Goal: Task Accomplishment & Management: Use online tool/utility

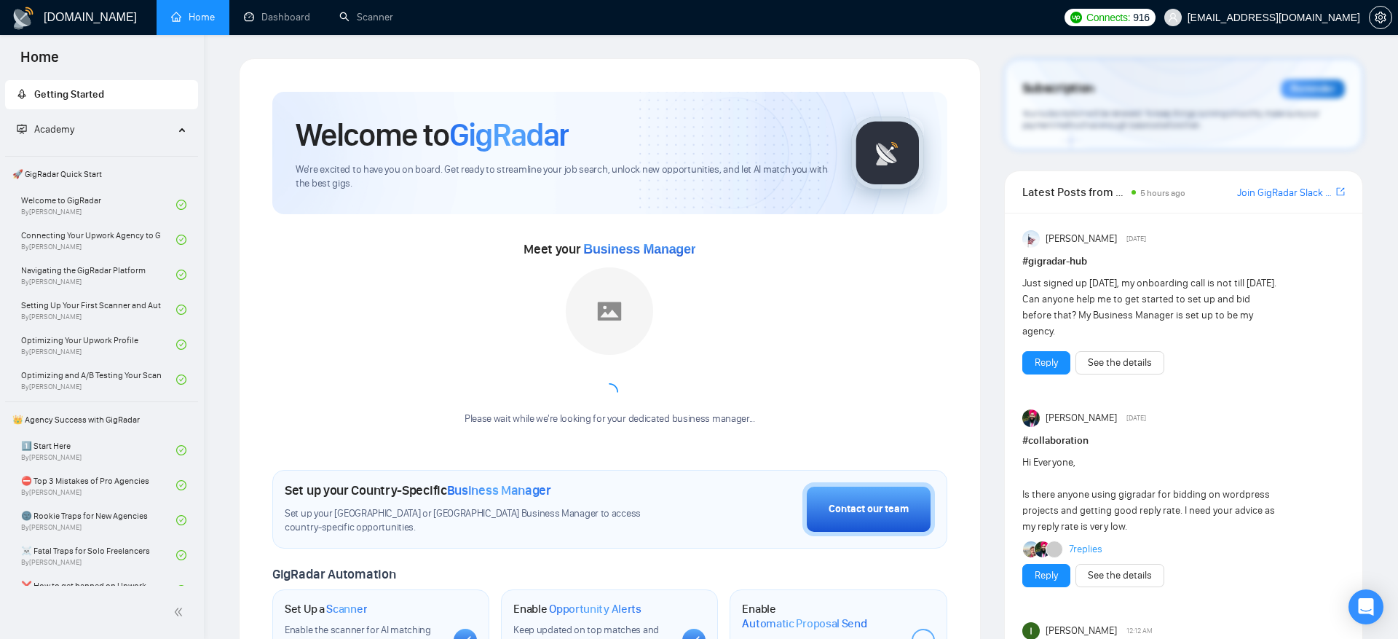
click at [934, 80] on div "Welcome to GigRadar We're excited to have you on board. Get ready to streamline…" at bounding box center [610, 545] width 710 height 942
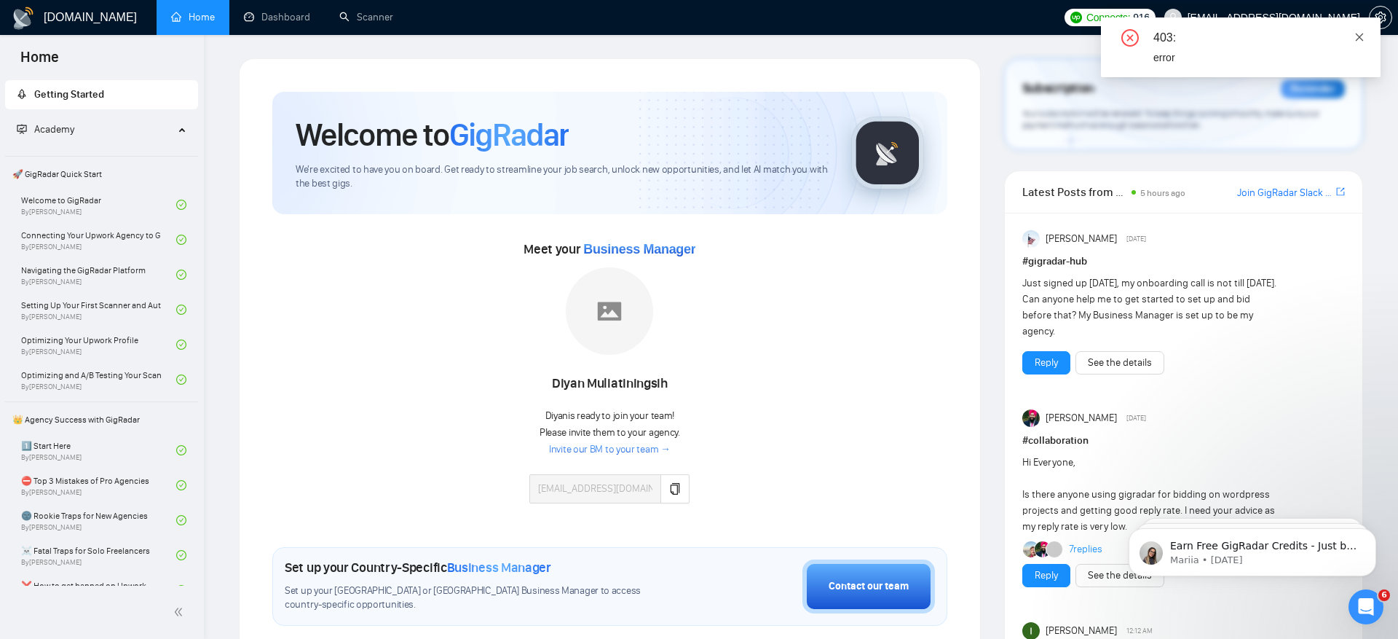
click at [1361, 38] on icon "close" at bounding box center [1360, 37] width 8 height 8
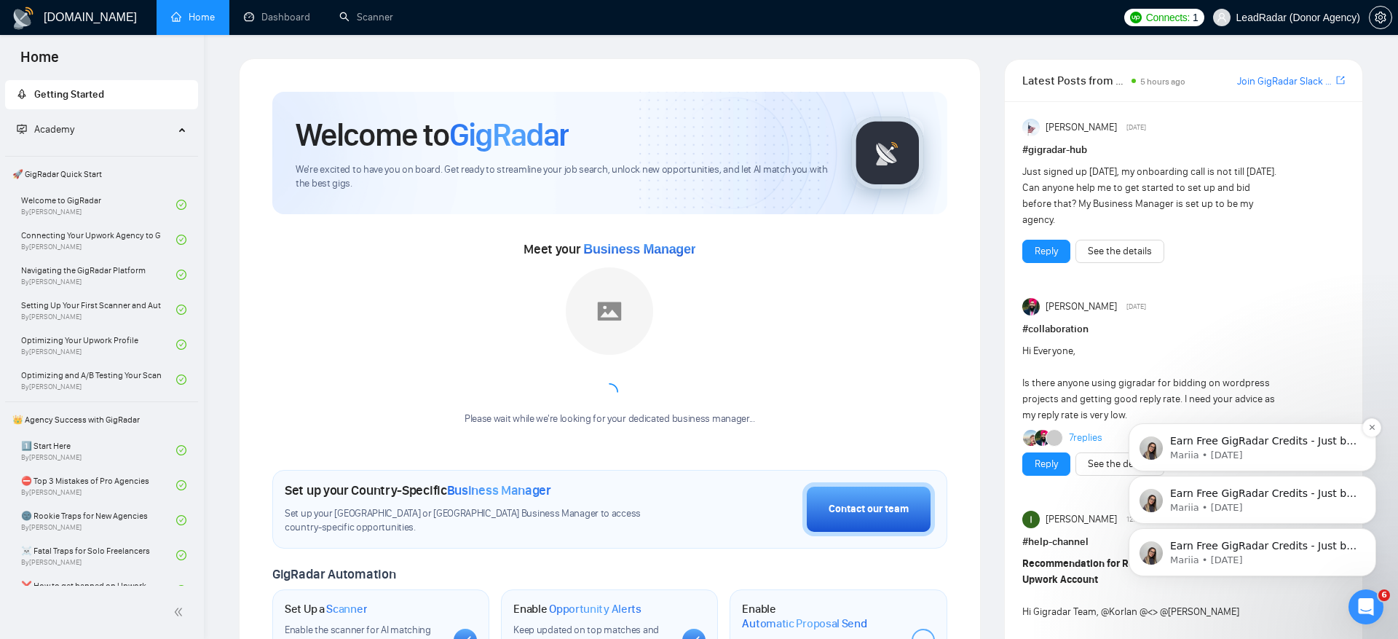
click at [1288, 452] on p "Mariia • [DATE]" at bounding box center [1264, 455] width 188 height 13
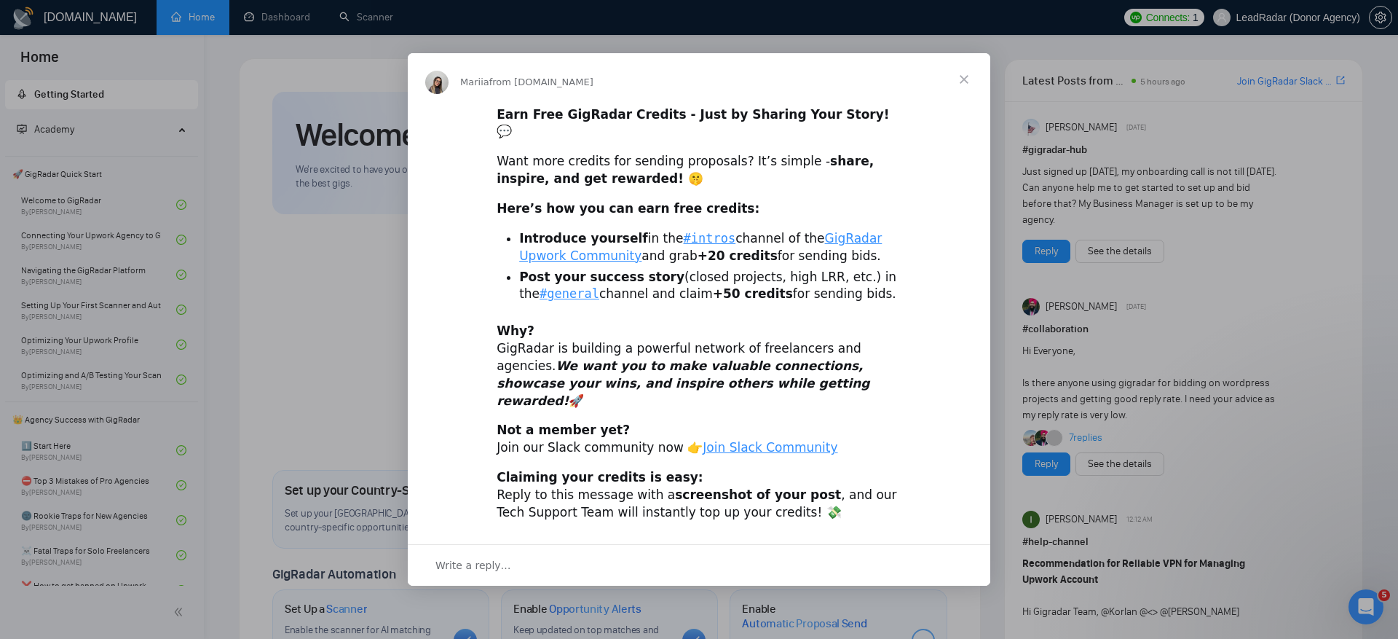
click at [967, 100] on span "Close" at bounding box center [964, 79] width 52 height 52
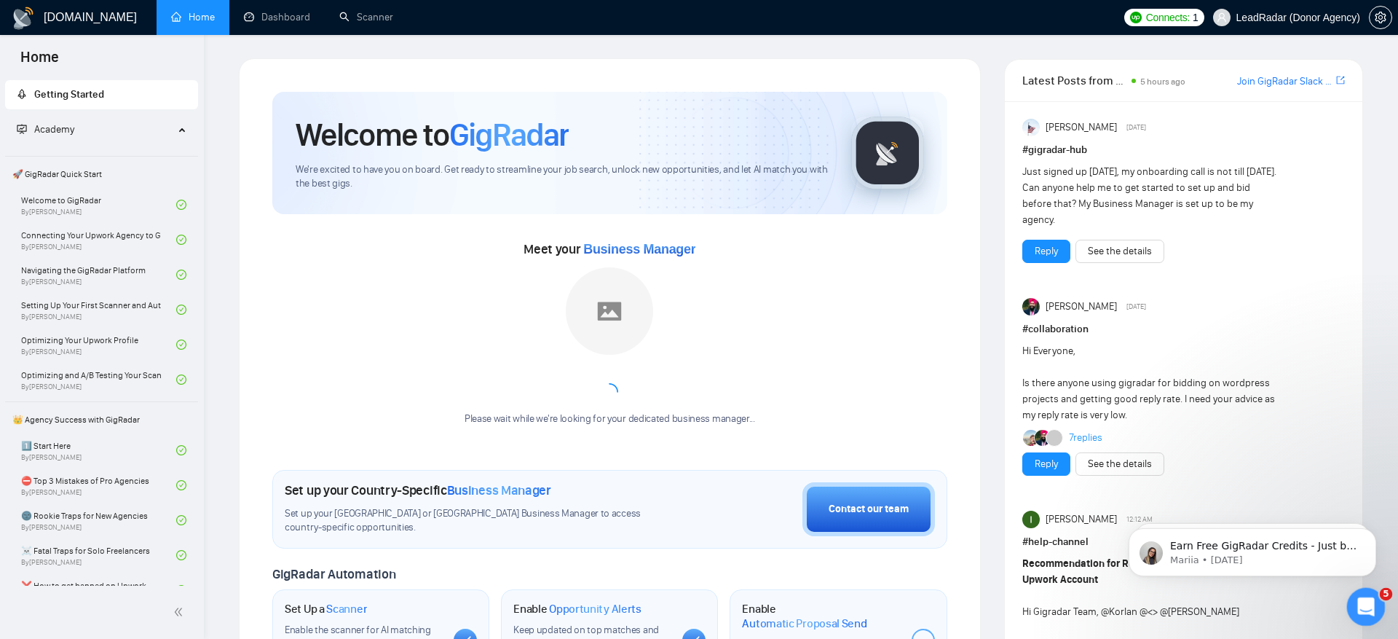
drag, startPoint x: 1379, startPoint y: 599, endPoint x: 2728, endPoint y: 1186, distance: 1472.1
click html
click at [1368, 610] on icon "Open Intercom Messenger" at bounding box center [1365, 605] width 24 height 24
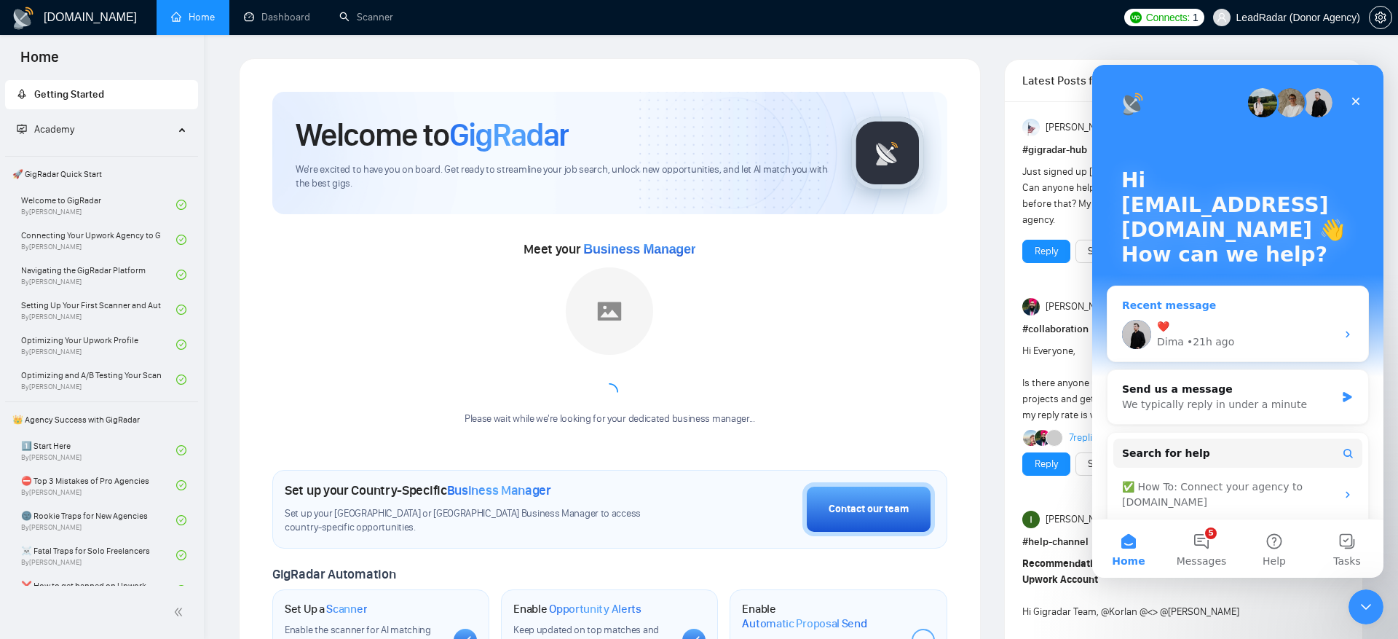
click at [1243, 315] on div "❤️ Dima • 21h ago" at bounding box center [1238, 334] width 261 height 54
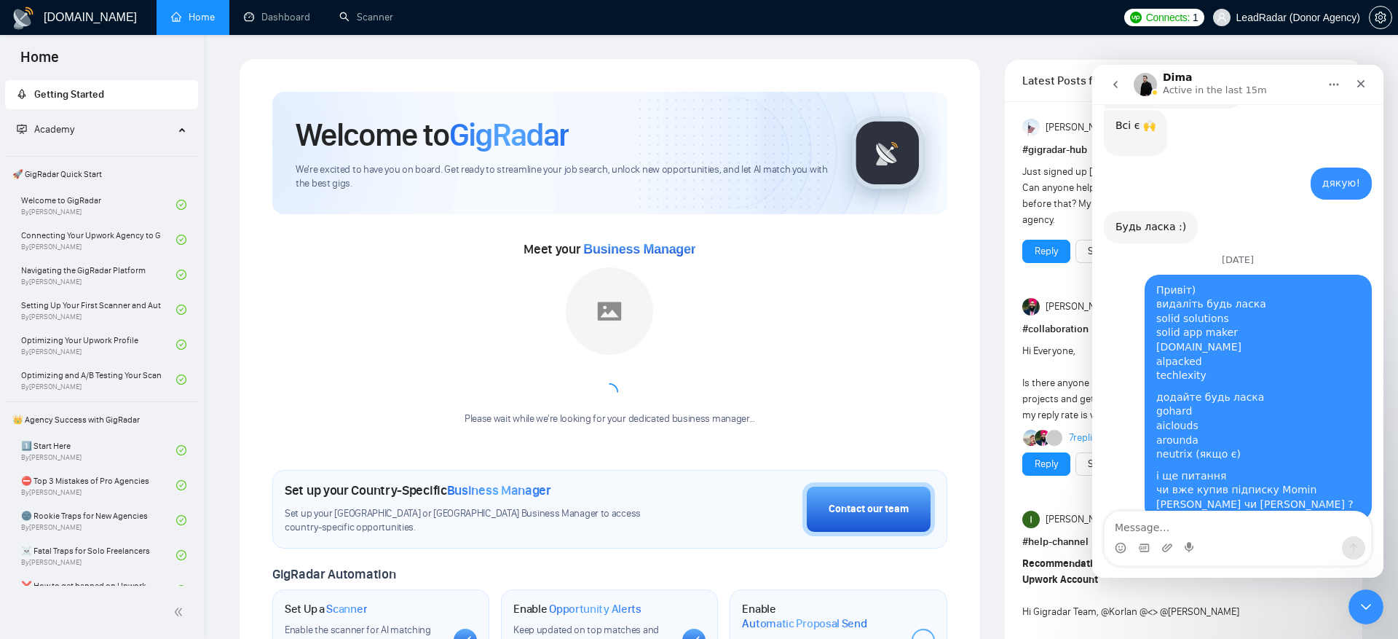
scroll to position [14764, 0]
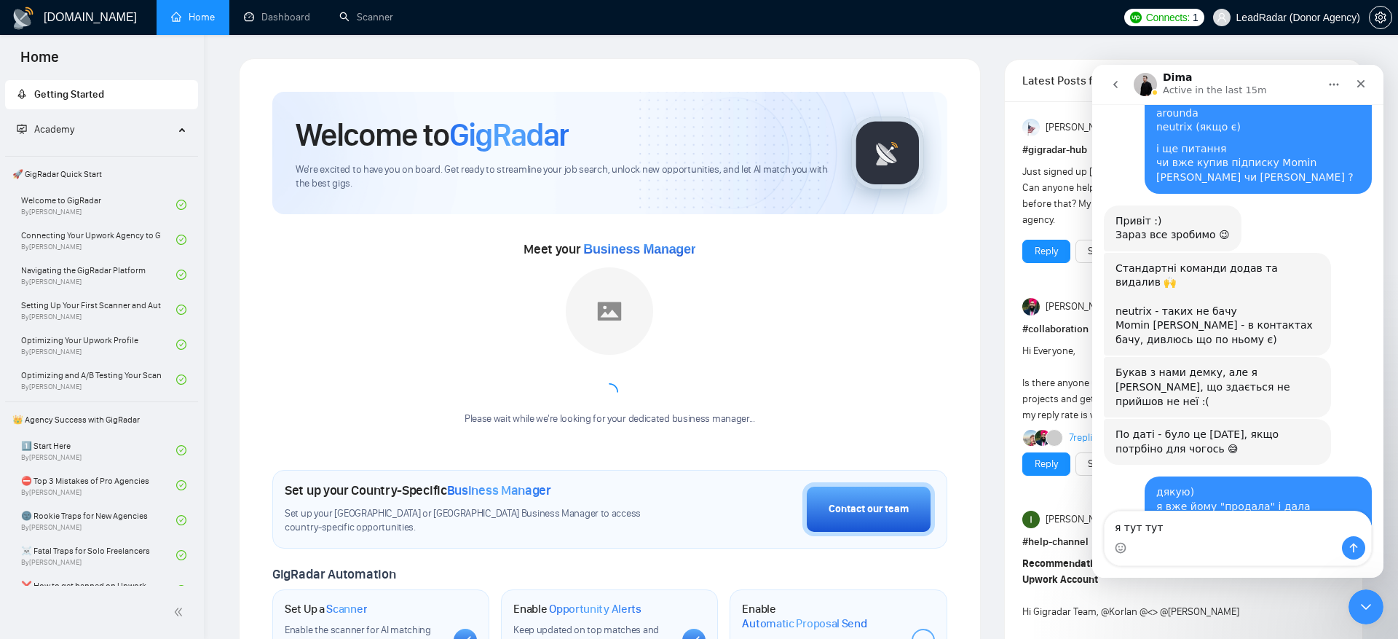
type textarea "я тут тут)"
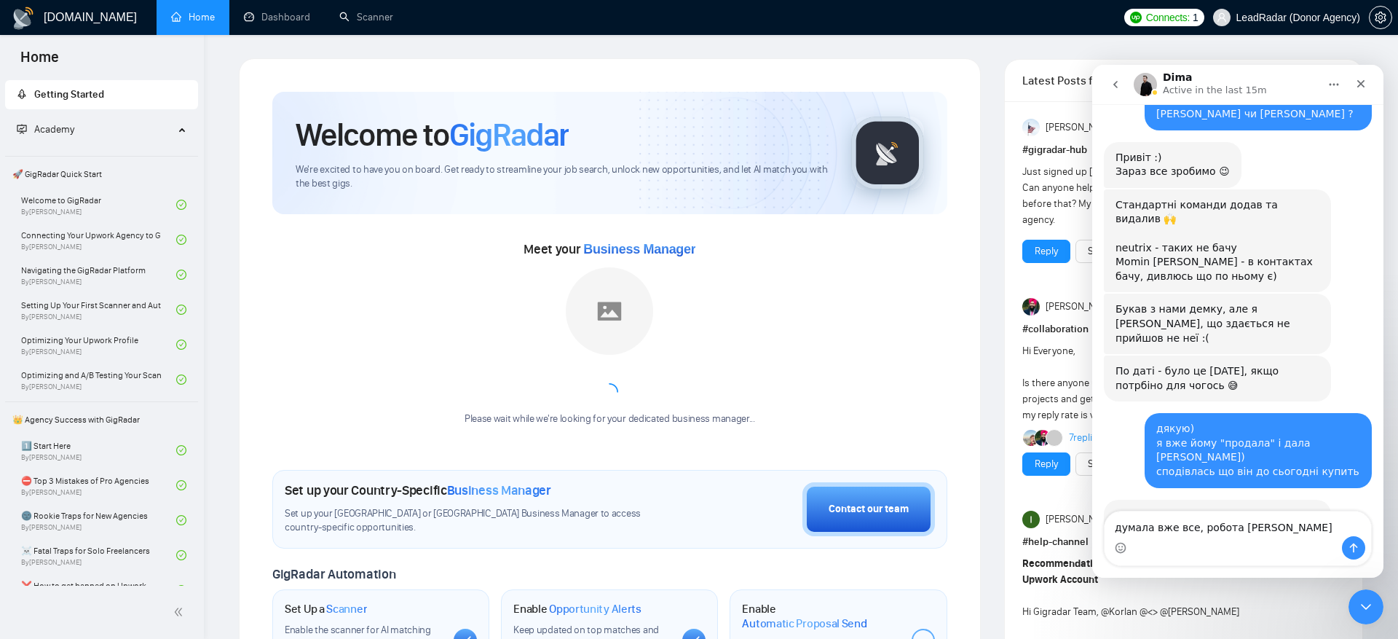
type textarea "думала вже все, робота капут"
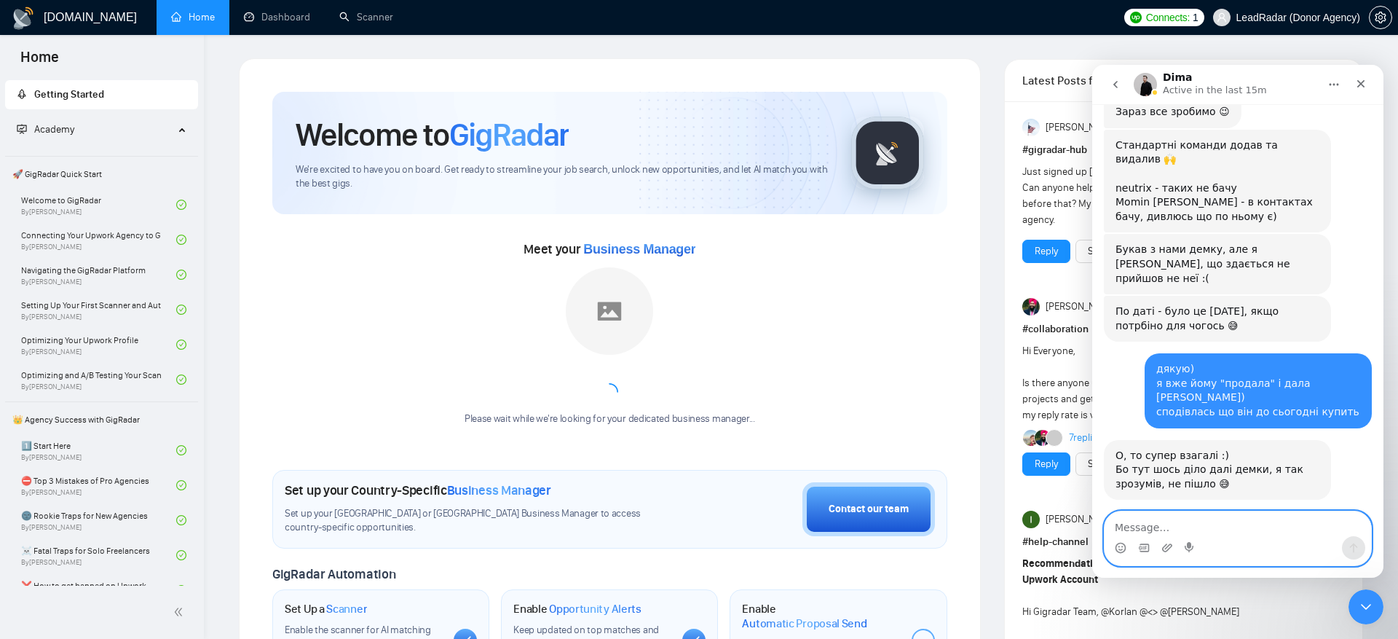
scroll to position [14952, 0]
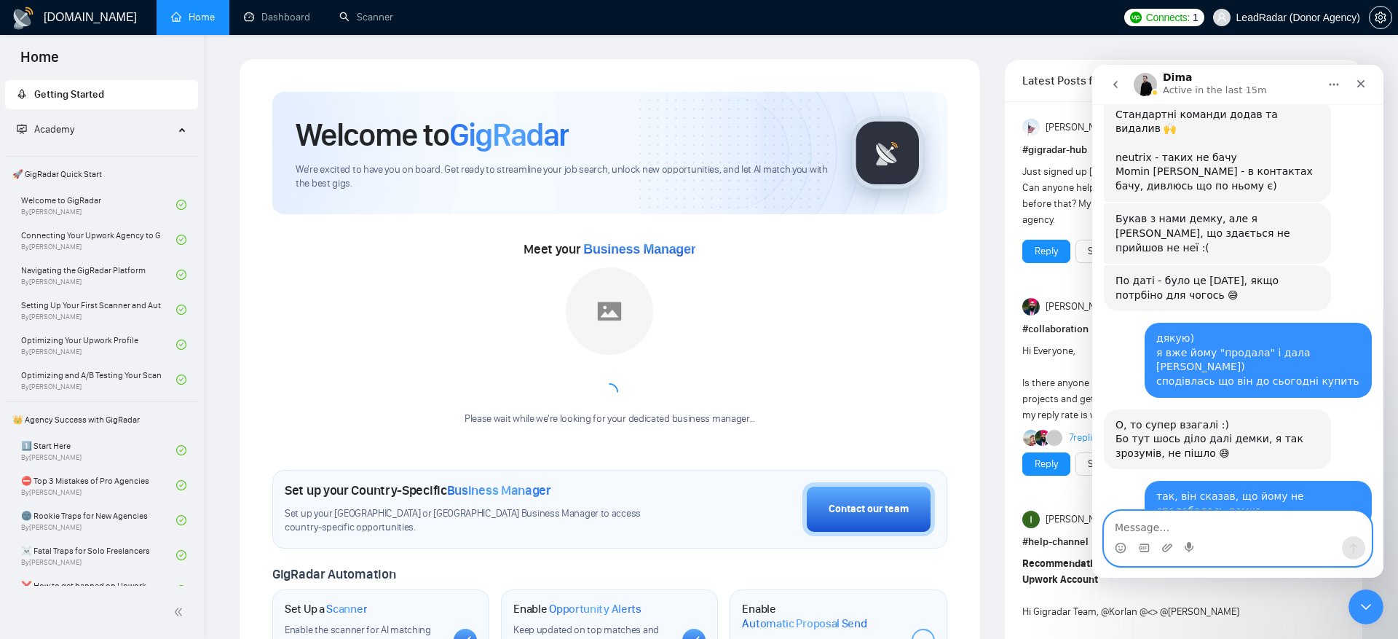
click at [1221, 524] on textarea "Message…" at bounding box center [1238, 523] width 267 height 25
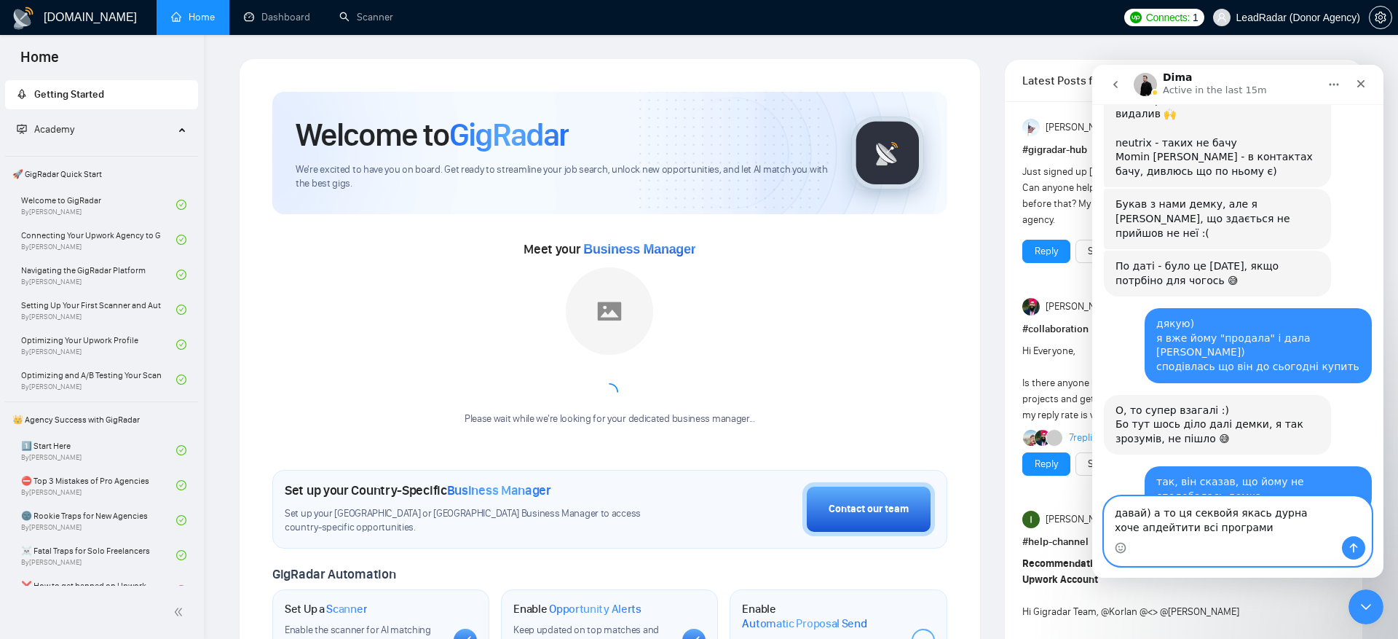
type textarea "давай) а то ця секвойя якась дурна хоче апдейтити всі програми)"
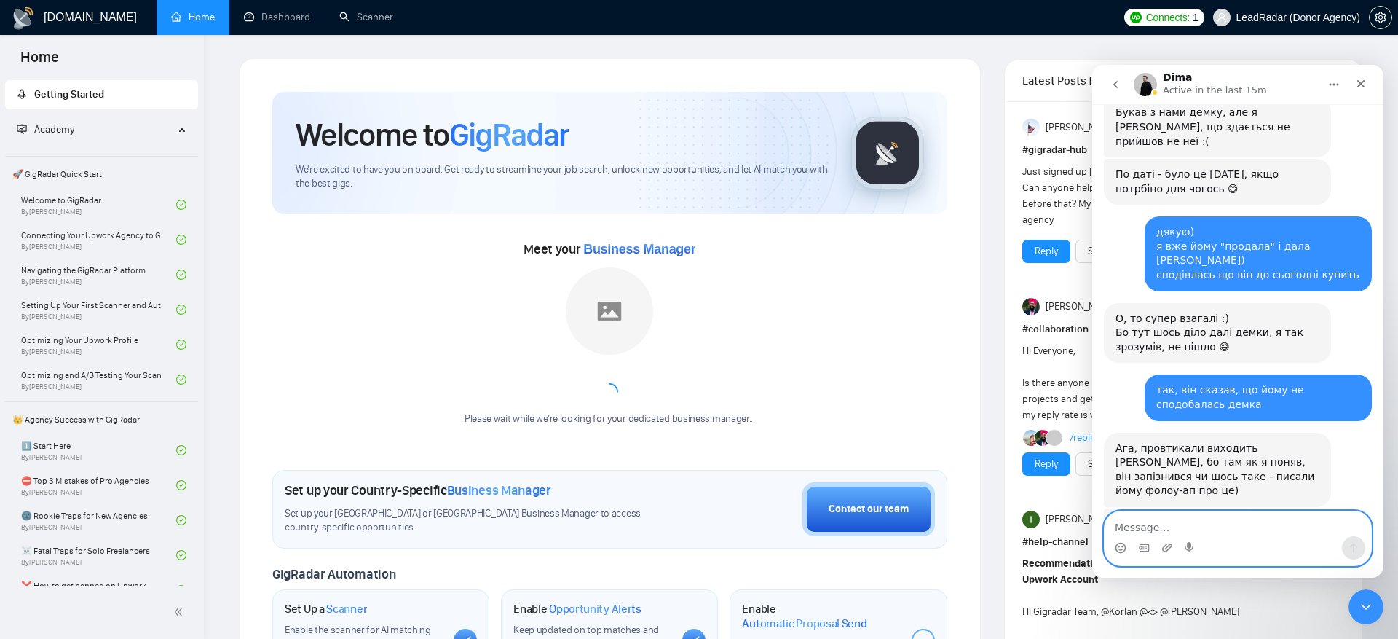
scroll to position [15099, 0]
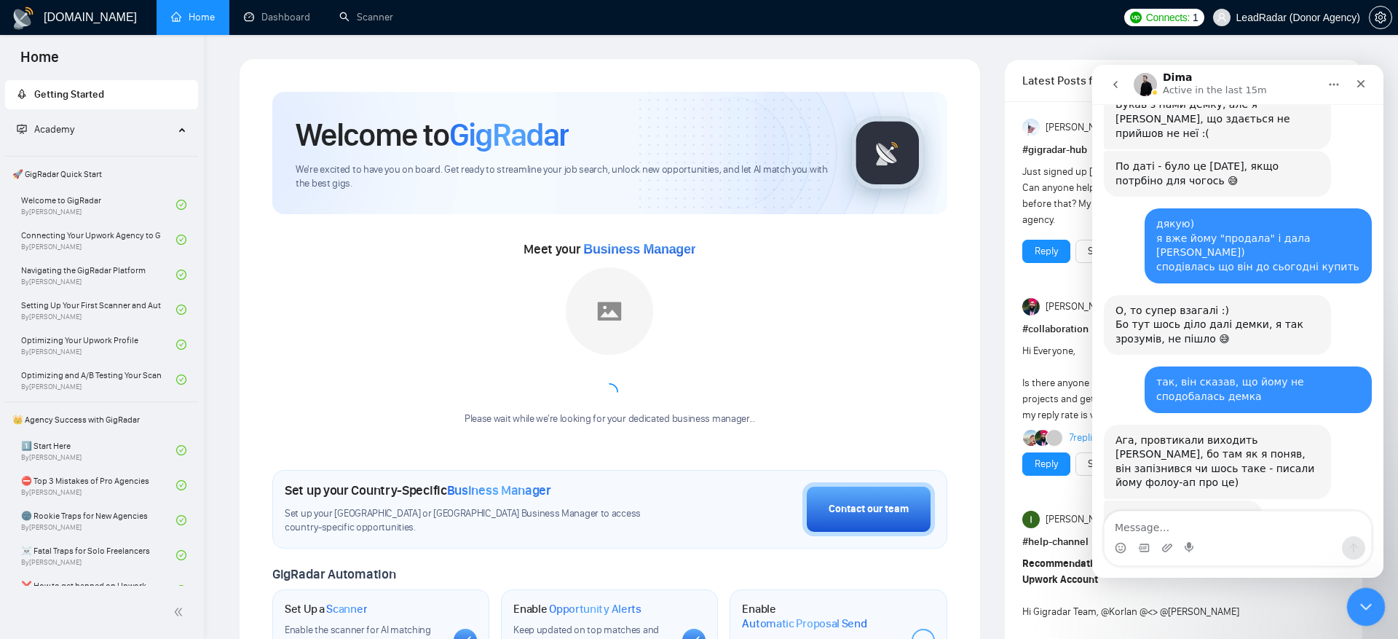
click at [1374, 607] on div "Close Intercom Messenger" at bounding box center [1364, 604] width 35 height 35
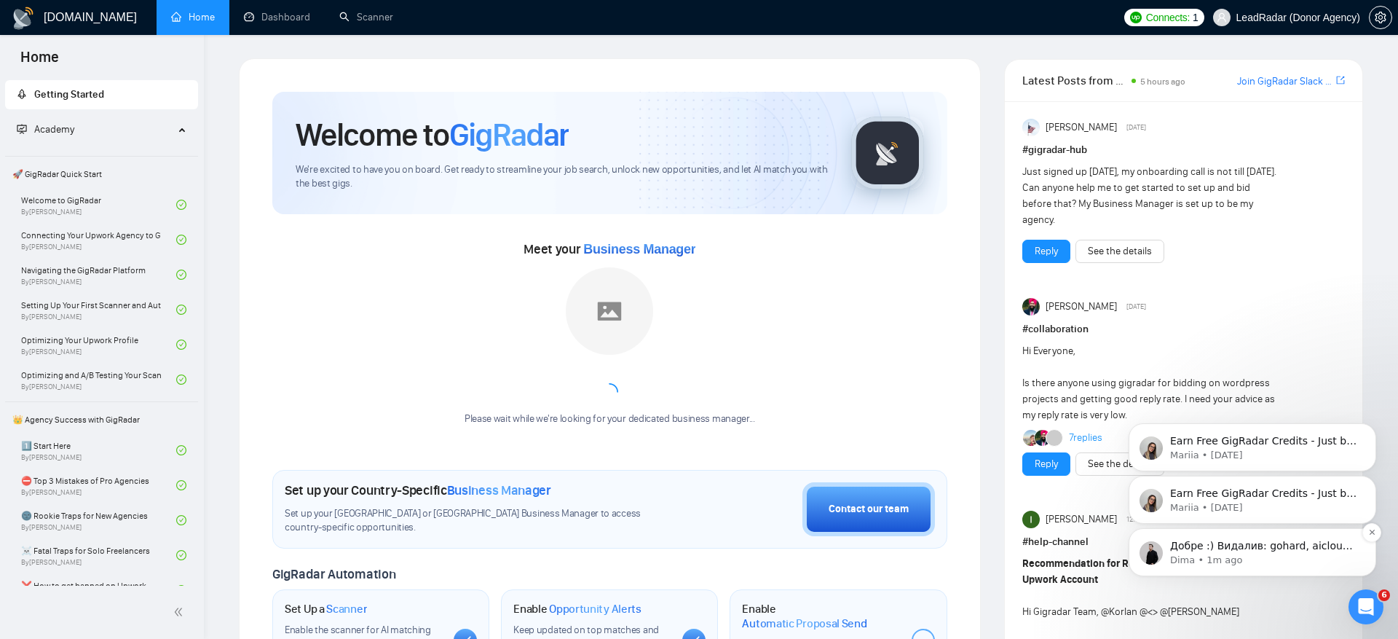
click at [1197, 550] on p "Добре :) Видалив: gohard, aiclouds, arounda Hue Machine - тут вже є додані ([EM…" at bounding box center [1264, 546] width 188 height 15
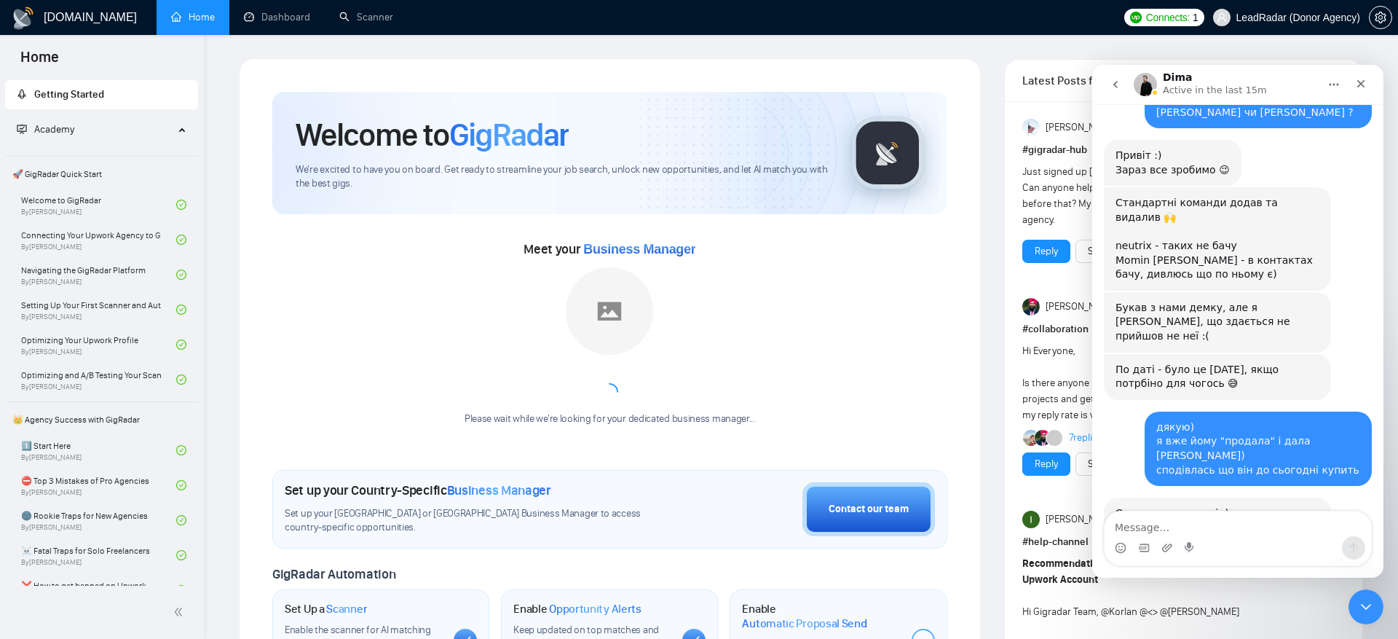
scroll to position [14765, 0]
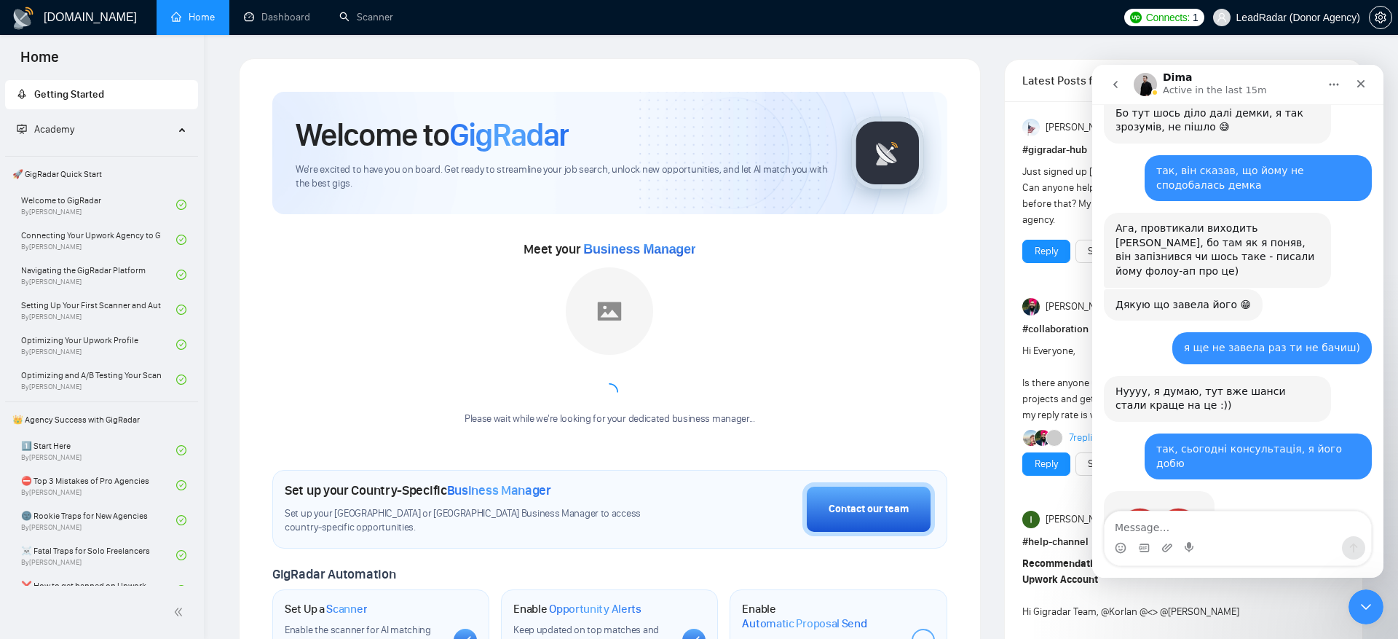
click at [1243, 536] on div "Intercom messenger" at bounding box center [1238, 547] width 267 height 23
click at [1239, 530] on textarea "Message…" at bounding box center [1238, 523] width 267 height 25
click at [1200, 527] on textarea "Message…" at bounding box center [1238, 523] width 267 height 25
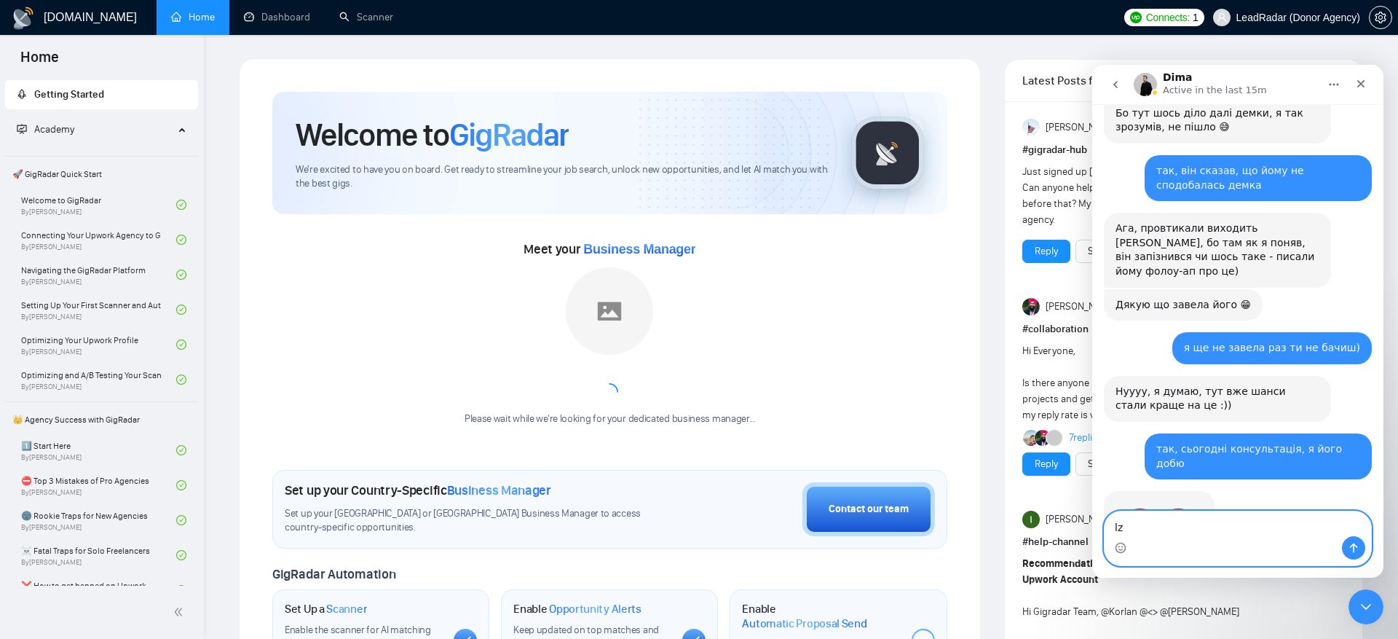
type textarea "l"
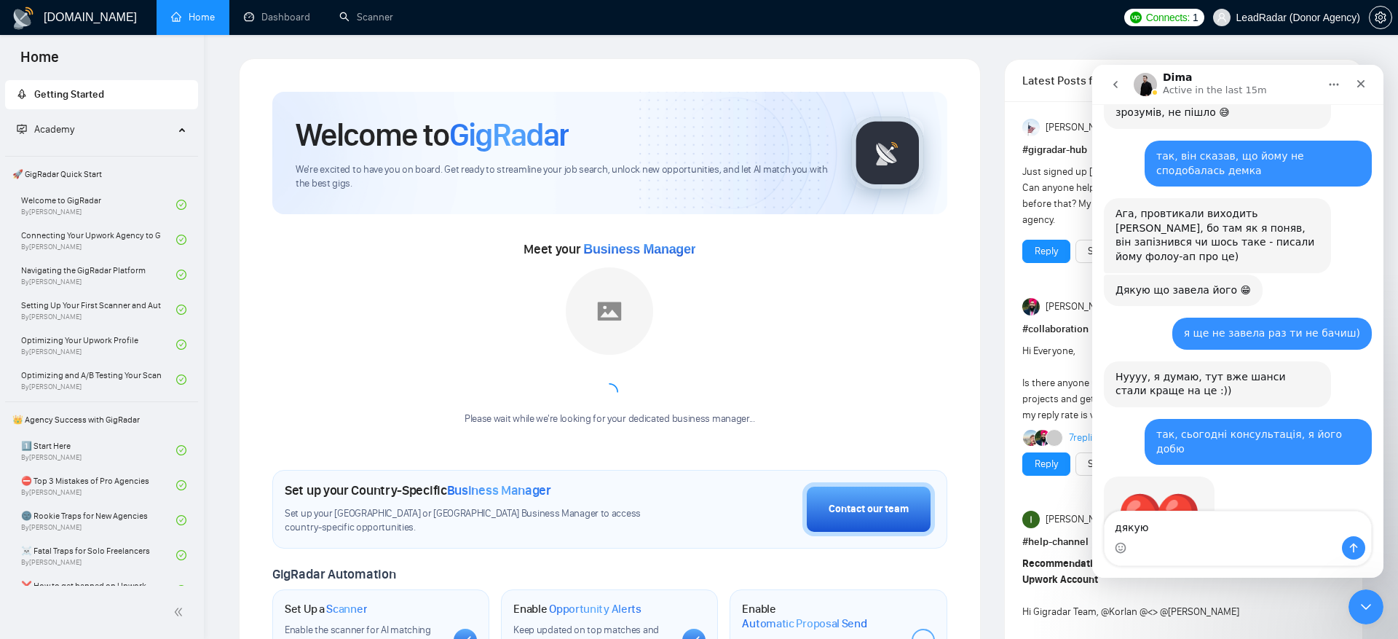
drag, startPoint x: 1152, startPoint y: 389, endPoint x: 1106, endPoint y: 389, distance: 45.2
copy div "Uitware"
click at [1175, 531] on textarea "дякую" at bounding box center [1238, 523] width 267 height 25
paste textarea "Uitware"
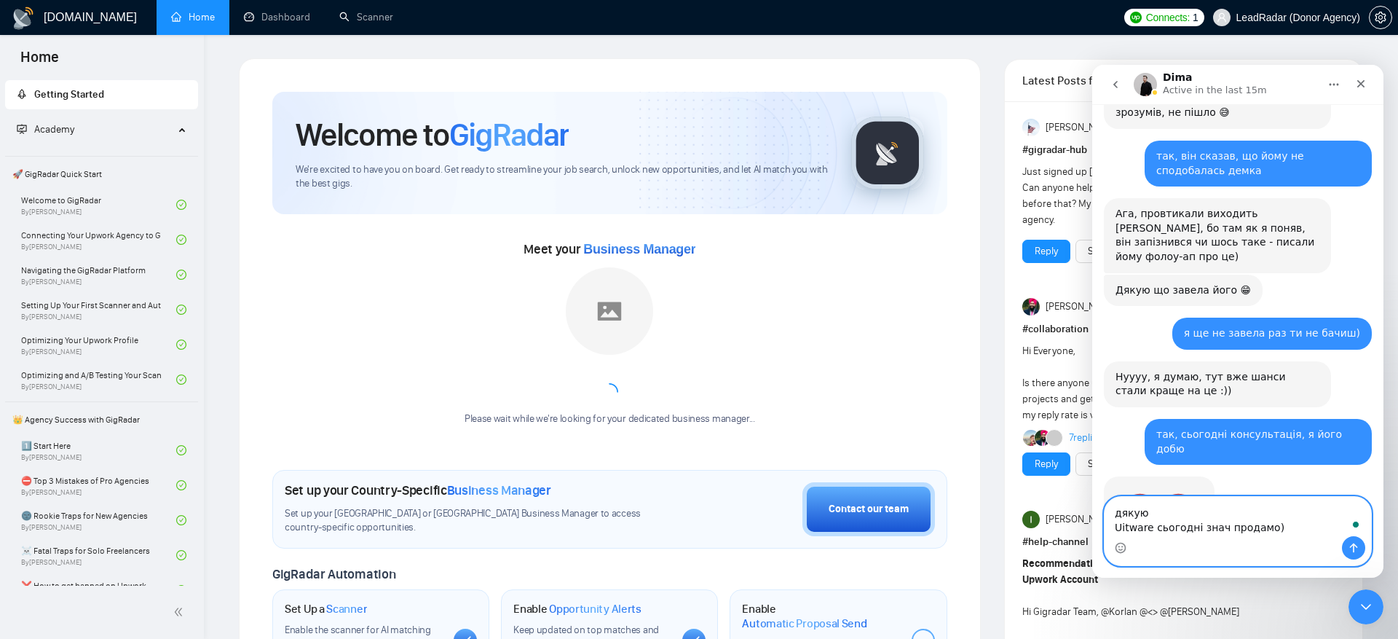
type textarea "дякую Uitware сьогодні знач продамо))"
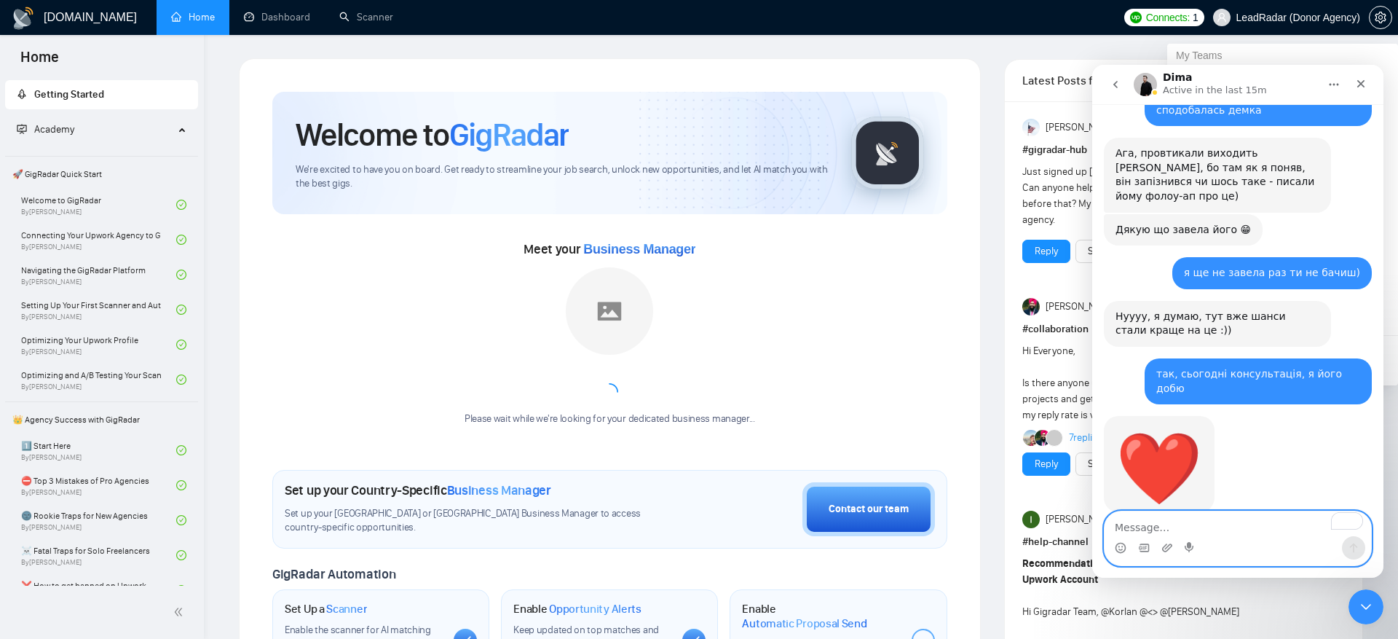
scroll to position [14898, 0]
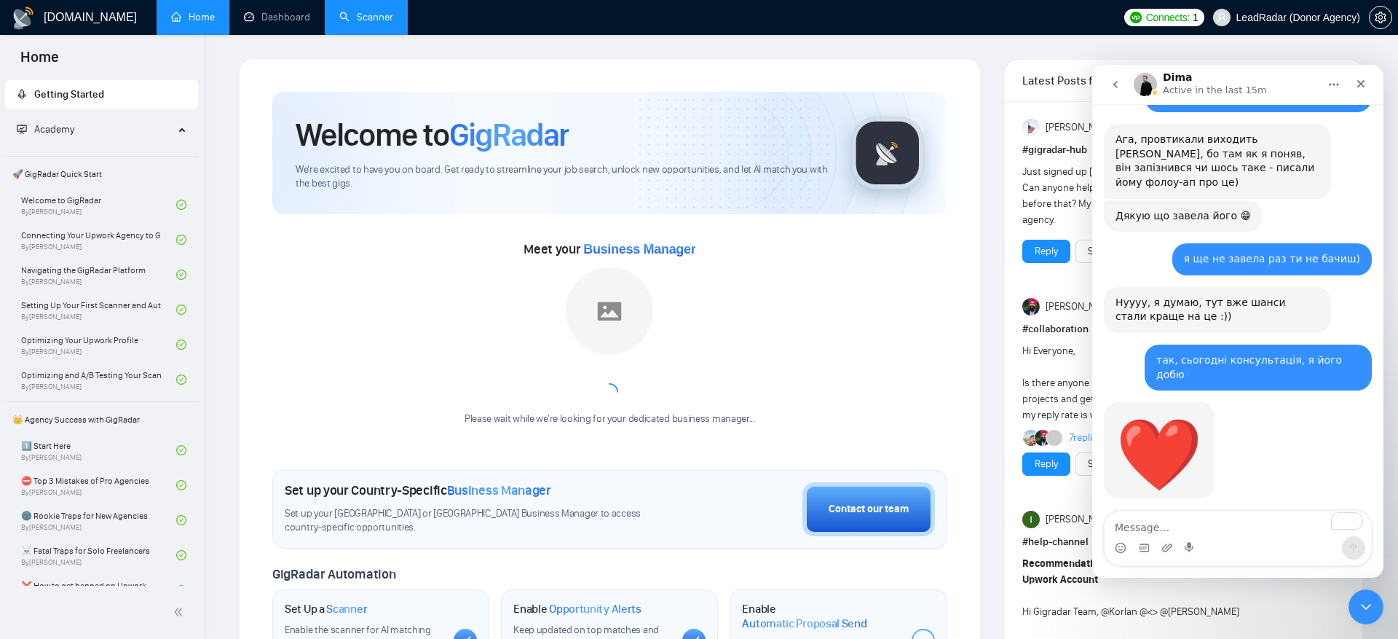
click at [339, 11] on link "Scanner" at bounding box center [366, 17] width 54 height 12
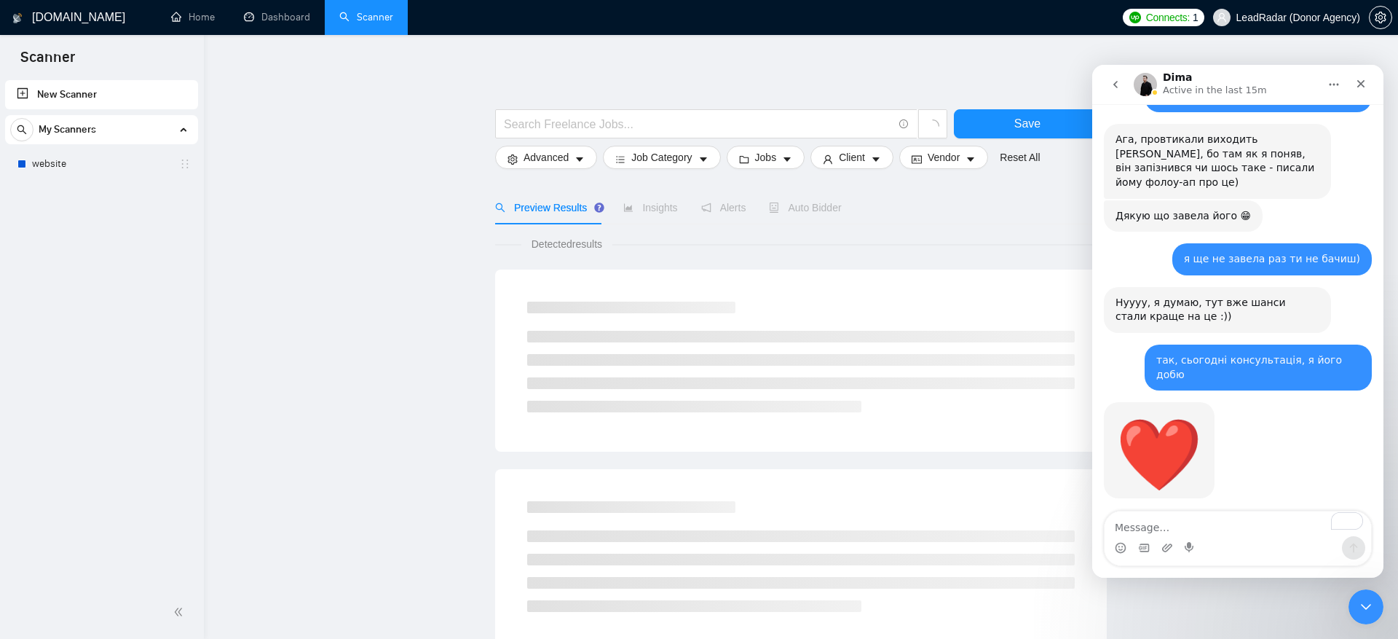
click at [125, 93] on link "New Scanner" at bounding box center [102, 94] width 170 height 29
click at [650, 112] on span at bounding box center [706, 123] width 422 height 29
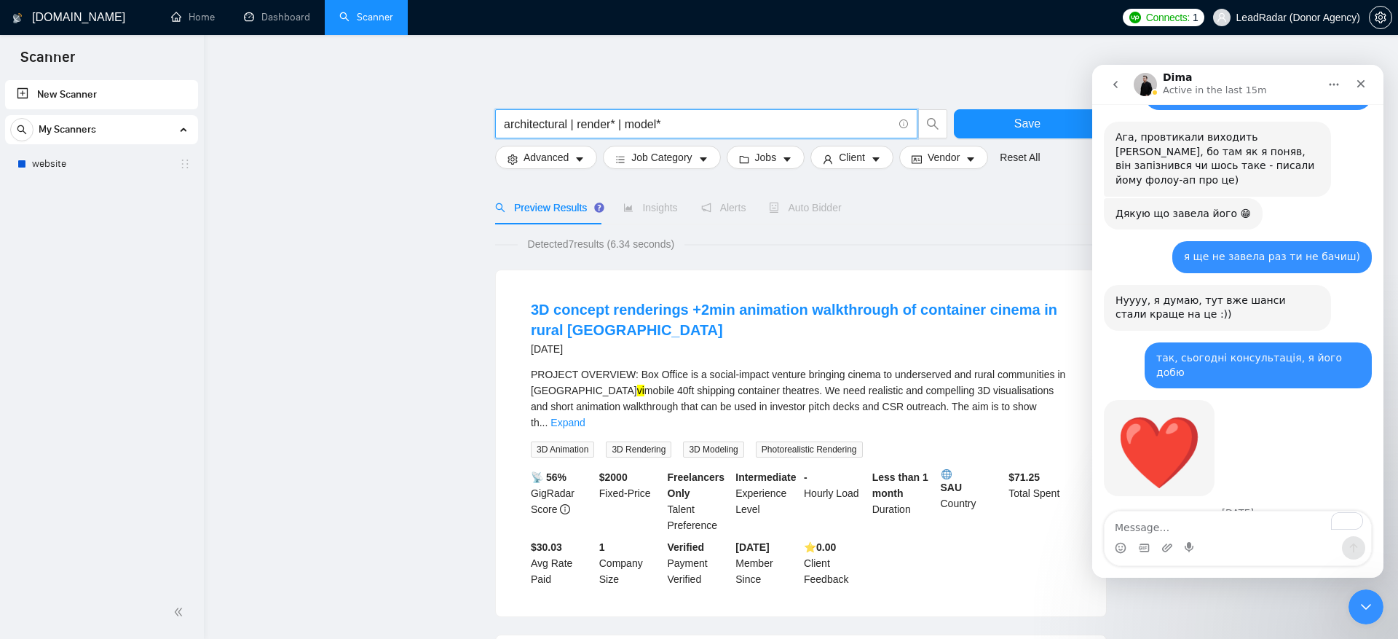
click at [578, 127] on input "architectural | render* | model*" at bounding box center [698, 124] width 389 height 18
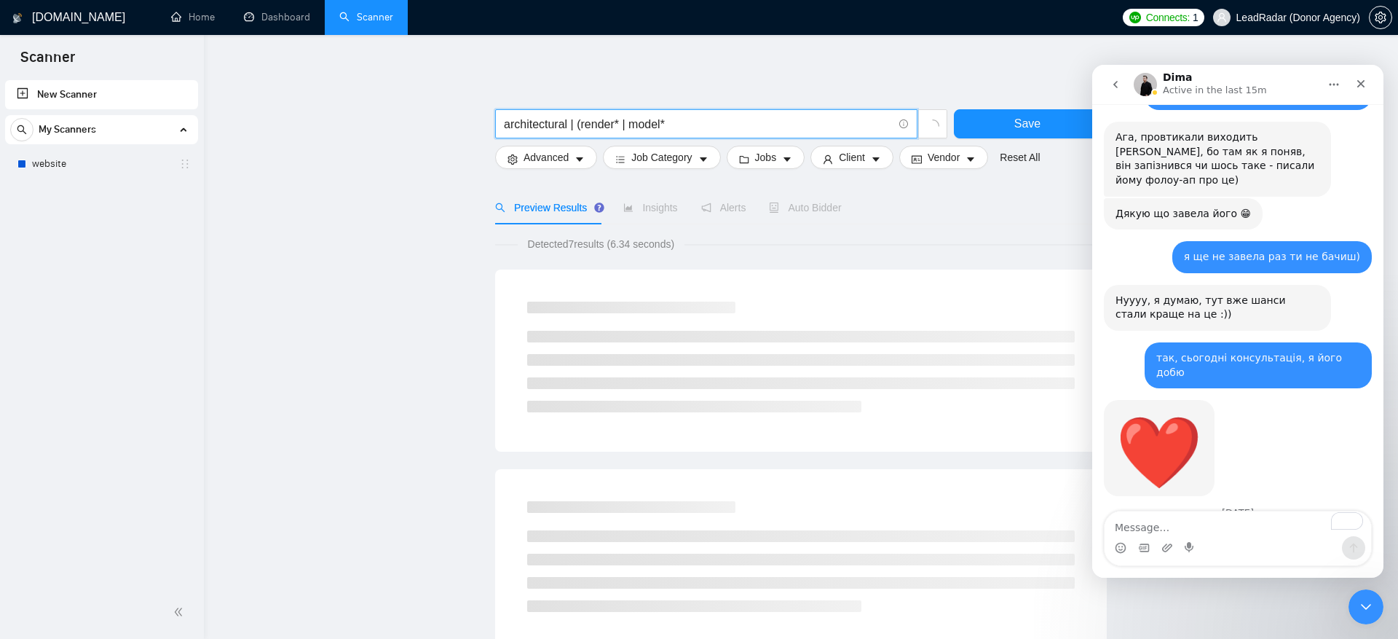
click at [763, 123] on input "architectural | (render* | model*" at bounding box center [698, 124] width 389 height 18
type input "architectural | (render* | model*) 3d"
click at [918, 224] on div "Preview Results Insights Alerts Auto Bidder" at bounding box center [801, 208] width 612 height 34
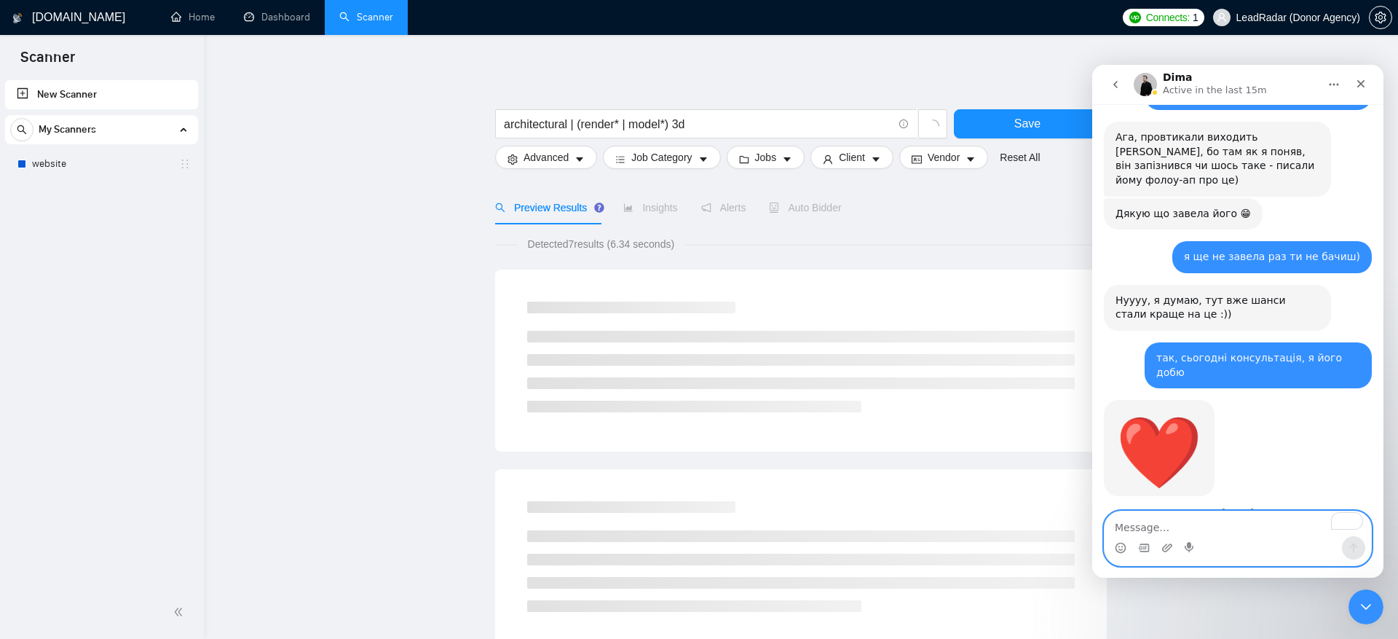
click at [1247, 532] on textarea "To enrich screen reader interactions, please activate Accessibility in Grammarl…" at bounding box center [1238, 523] width 267 height 25
type textarea "h"
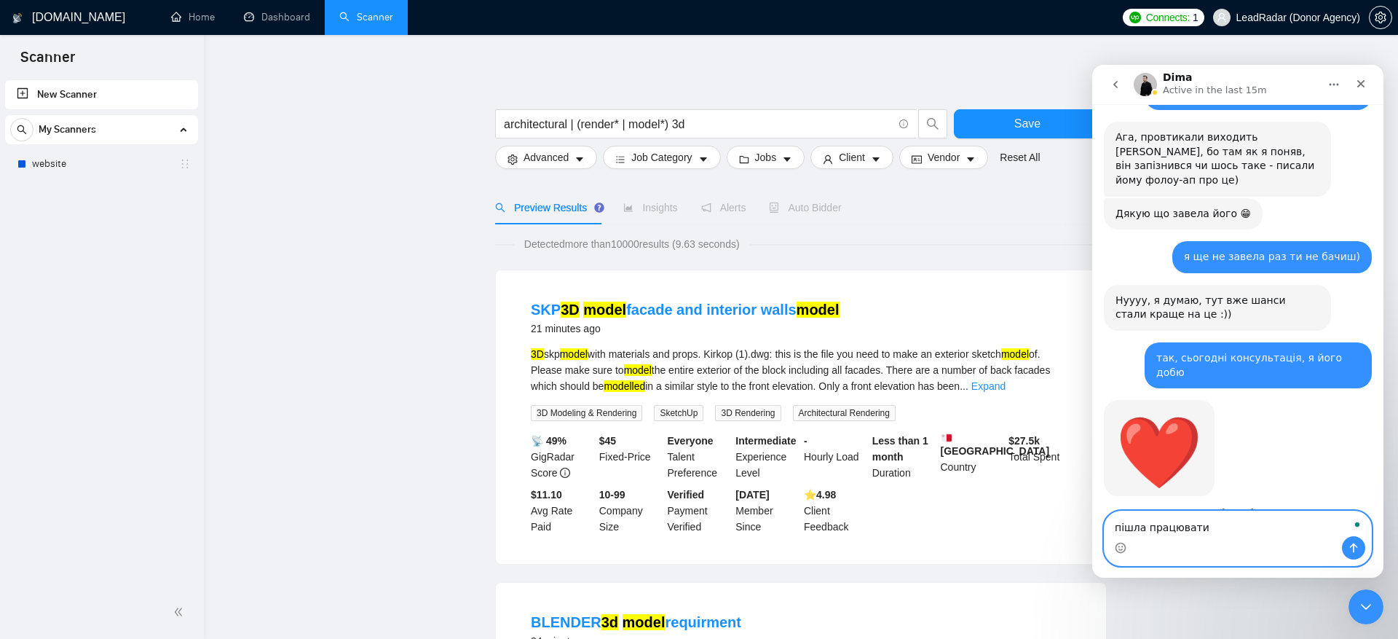
type textarea "пішла працювати)"
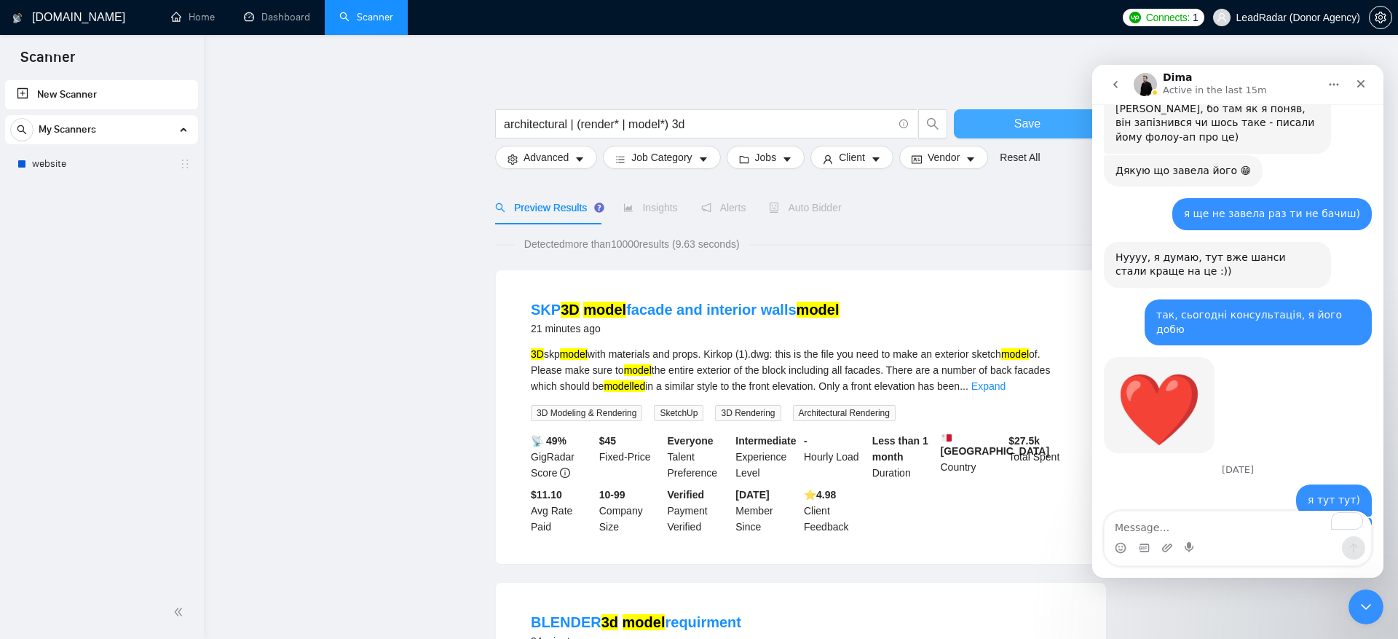
click at [1006, 126] on button "Save" at bounding box center [1027, 123] width 147 height 29
click at [1268, 540] on div "Intercom messenger" at bounding box center [1238, 547] width 267 height 23
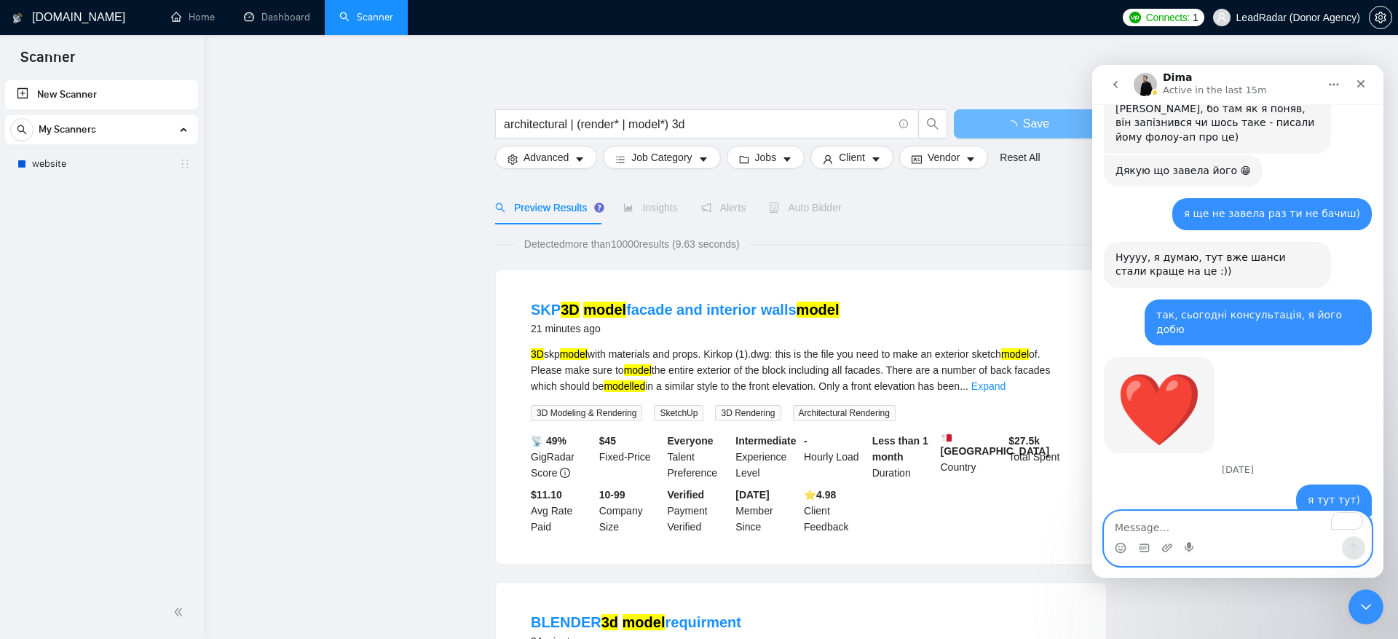
click at [1235, 530] on textarea "To enrich screen reader interactions, please activate Accessibility in Grammarl…" at bounding box center [1238, 523] width 267 height 25
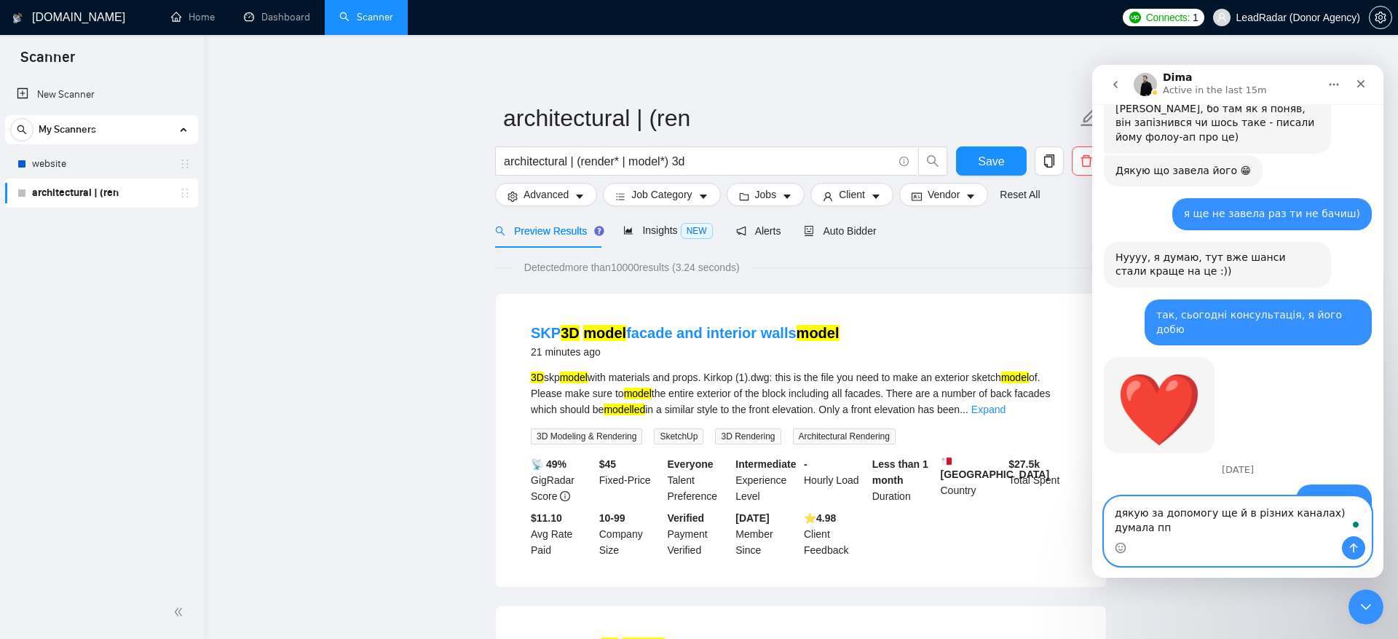
scroll to position [14992, 0]
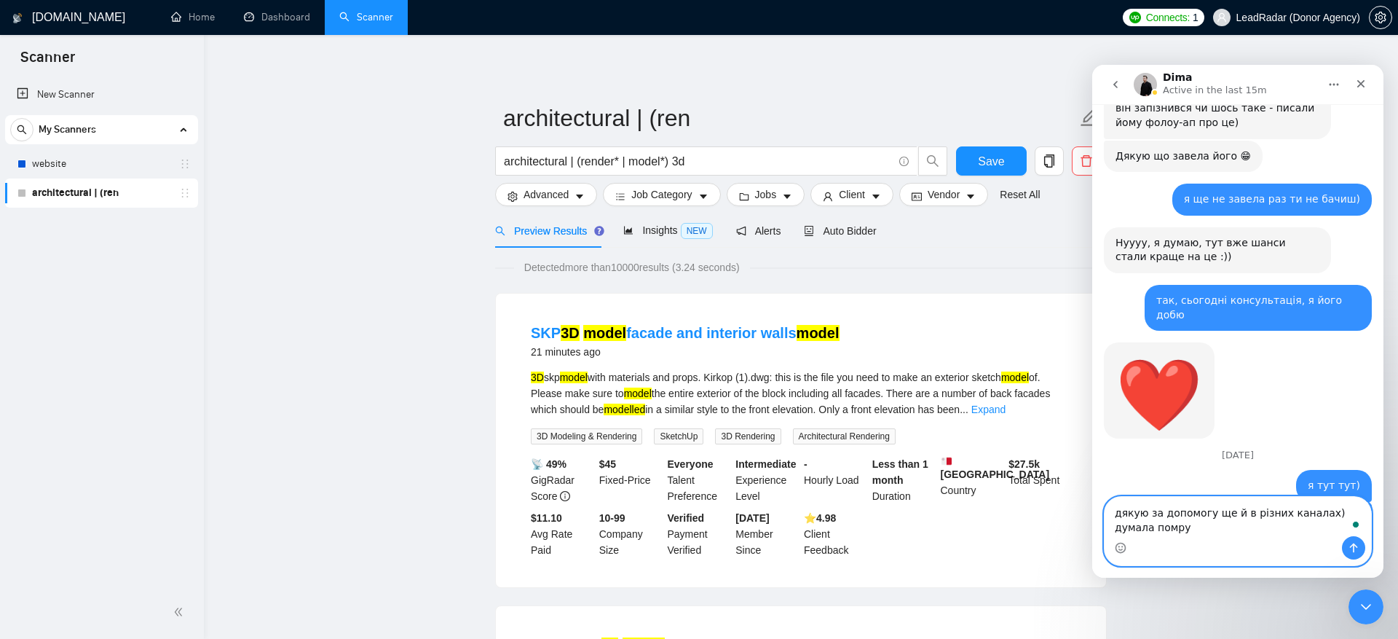
type textarea "дякую за допомогу ще й в різних каналах) думала помру)"
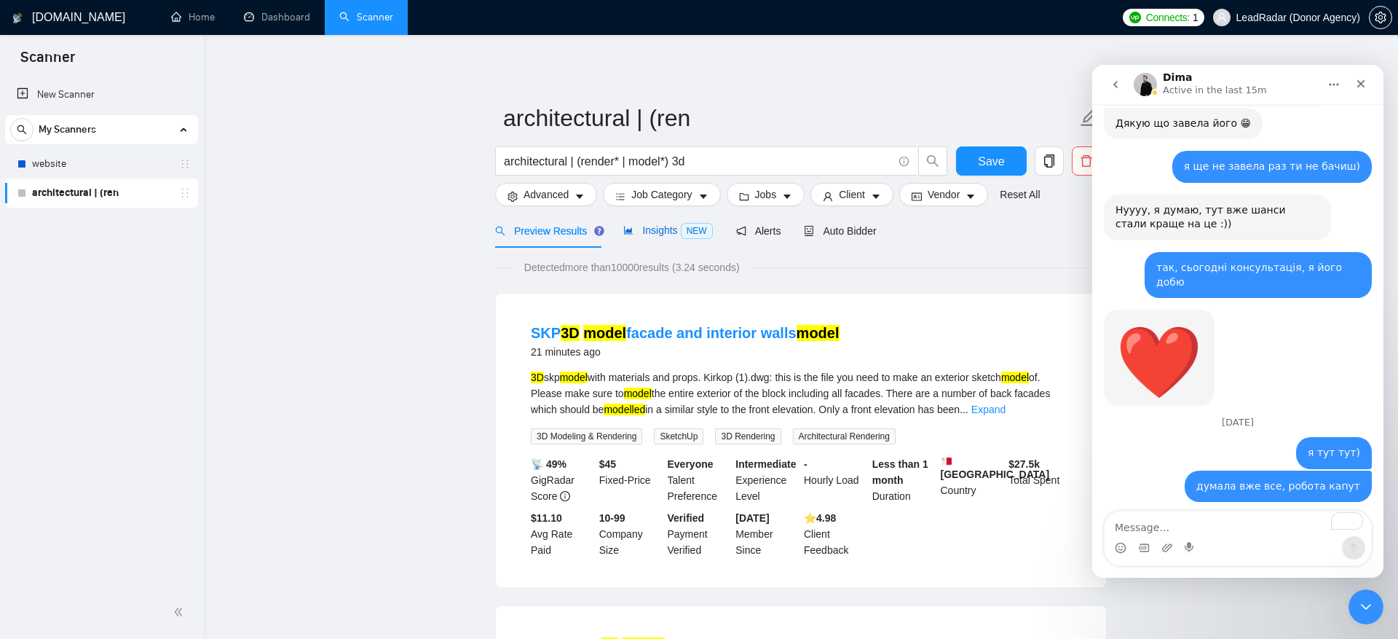
click at [667, 232] on span "Insights NEW" at bounding box center [667, 230] width 89 height 12
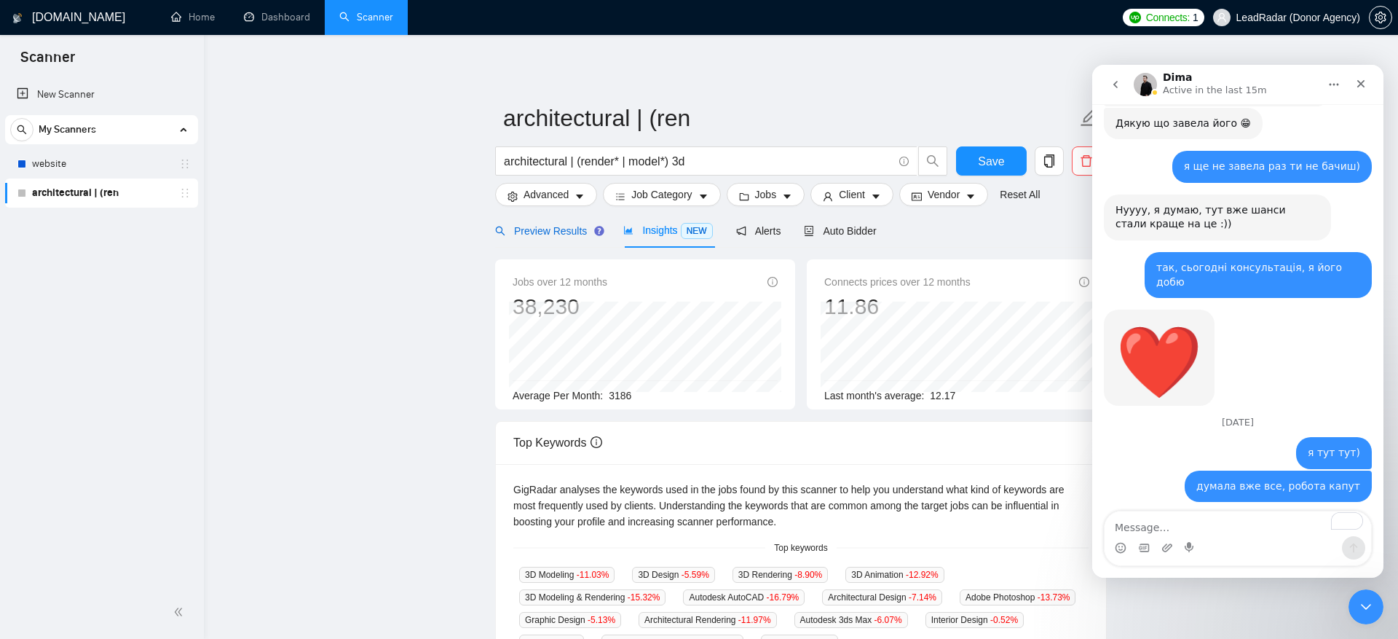
click at [546, 233] on span "Preview Results" at bounding box center [547, 231] width 105 height 12
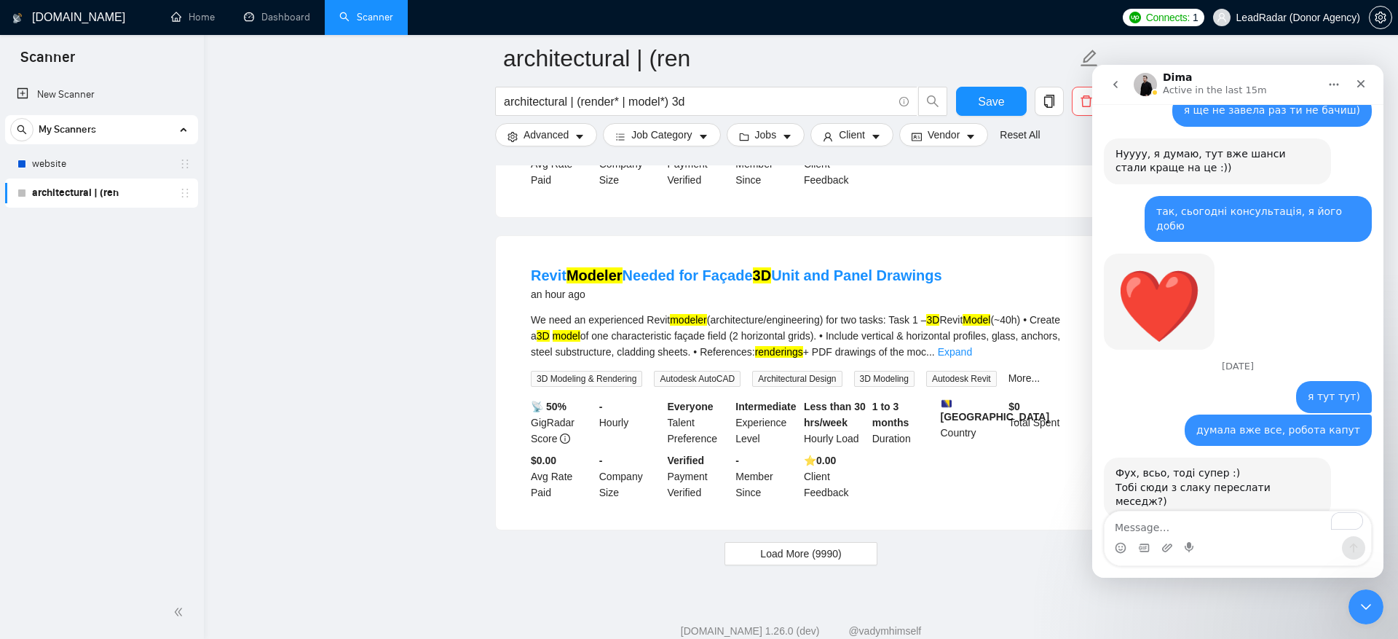
scroll to position [2959, 0]
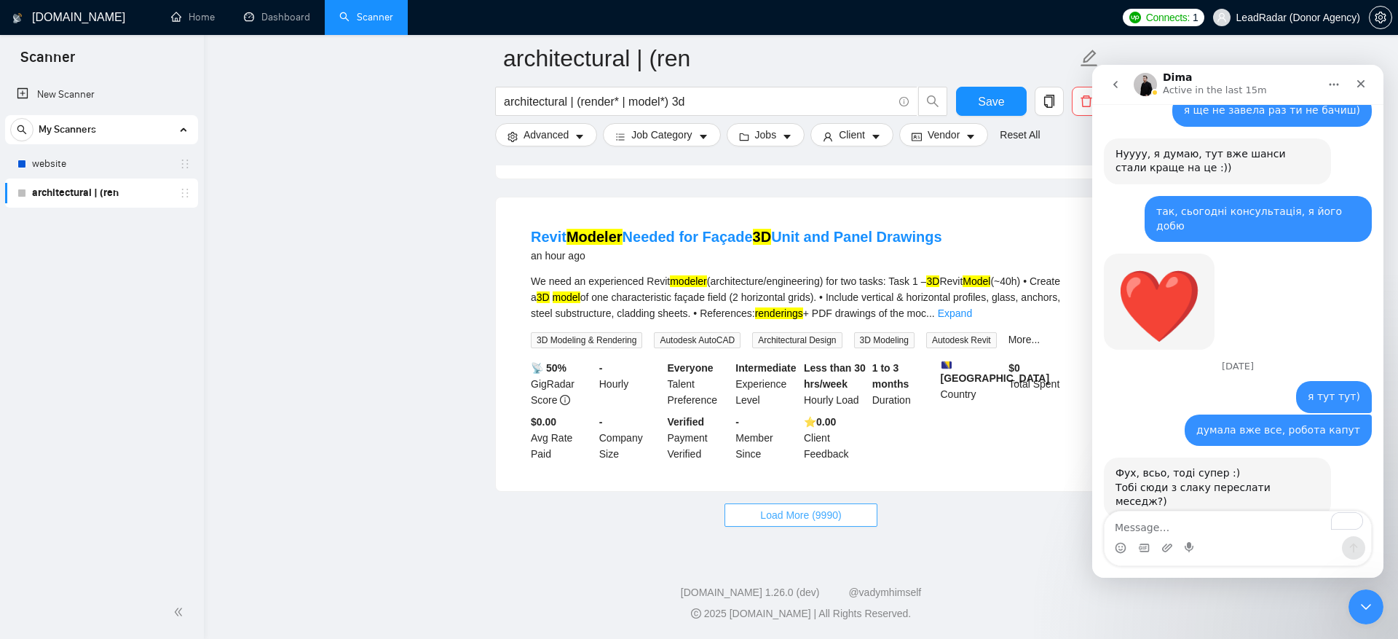
click at [752, 519] on button "Load More (9990)" at bounding box center [801, 514] width 152 height 23
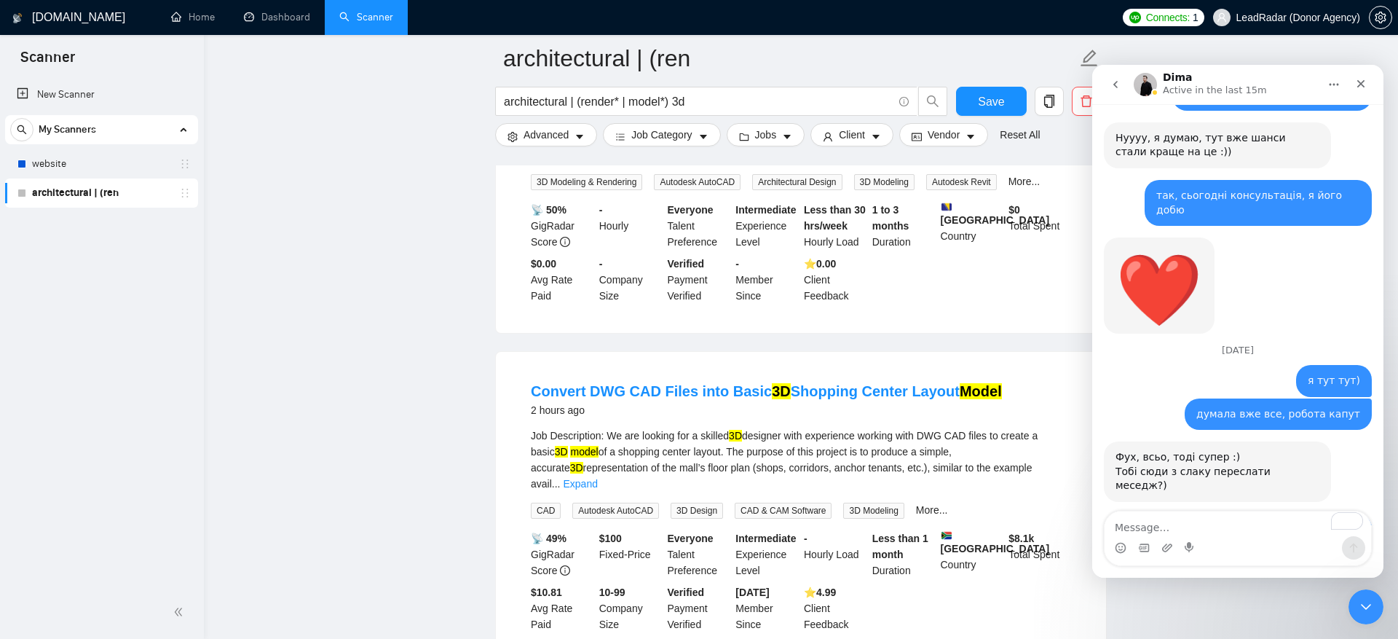
scroll to position [3112, 0]
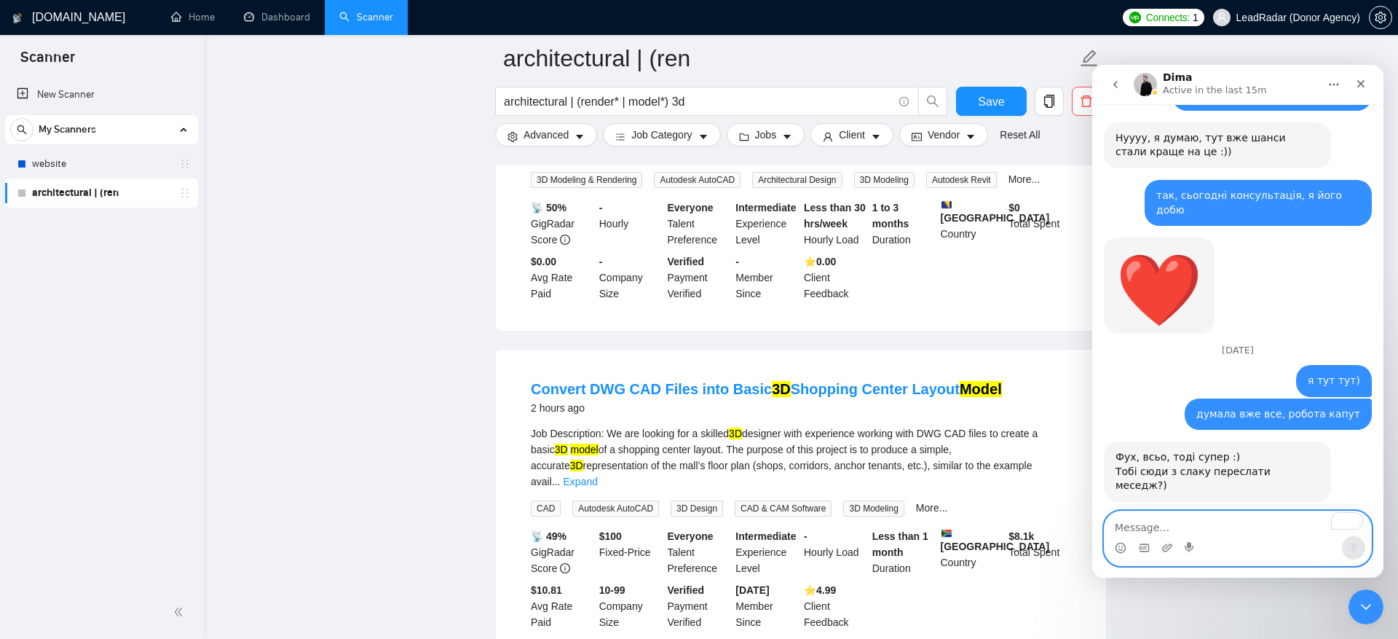
click at [1192, 523] on textarea "To enrich screen reader interactions, please activate Accessibility in Grammarl…" at bounding box center [1238, 523] width 267 height 25
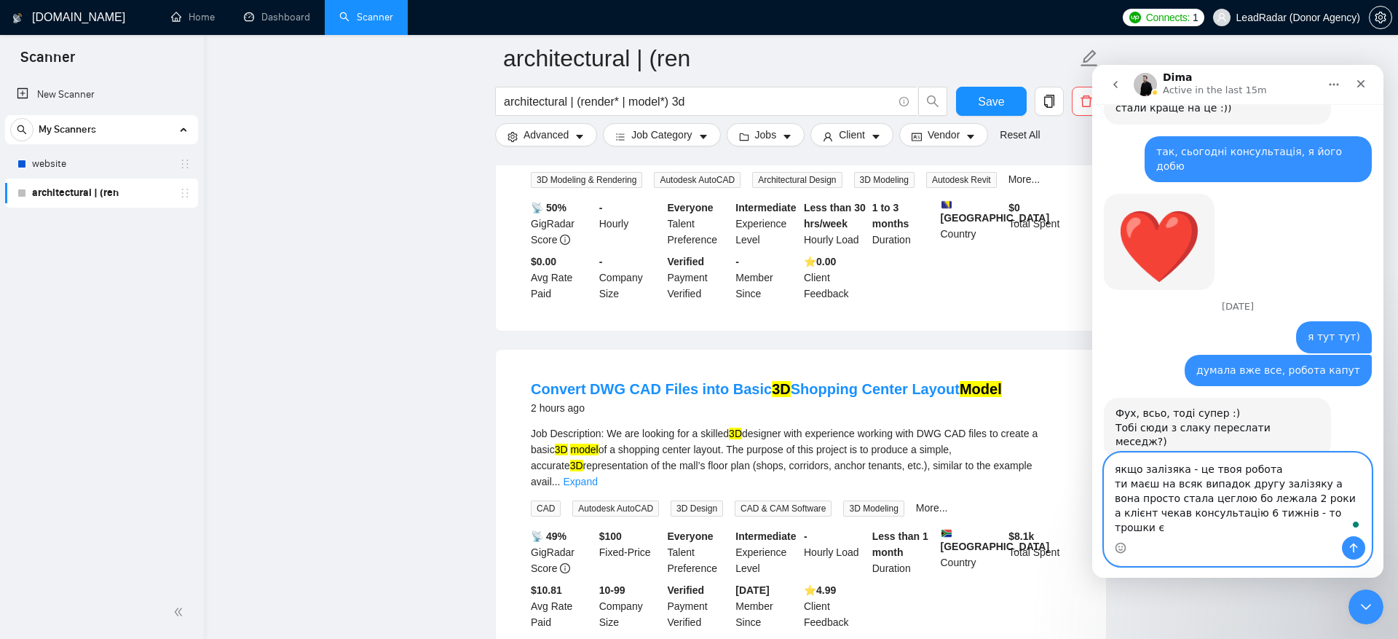
scroll to position [15155, 0]
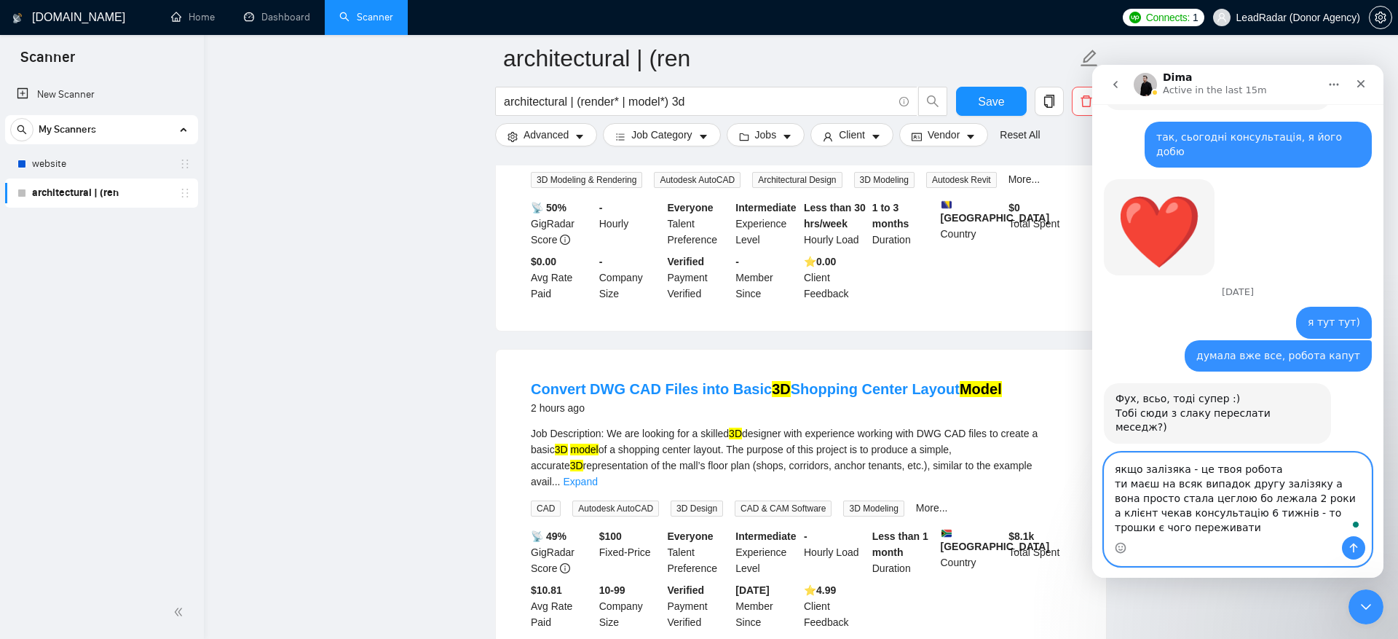
type textarea "якщо залізяка - це твоя робота ти маєш на всяк випадок другу залізяку а вона пр…"
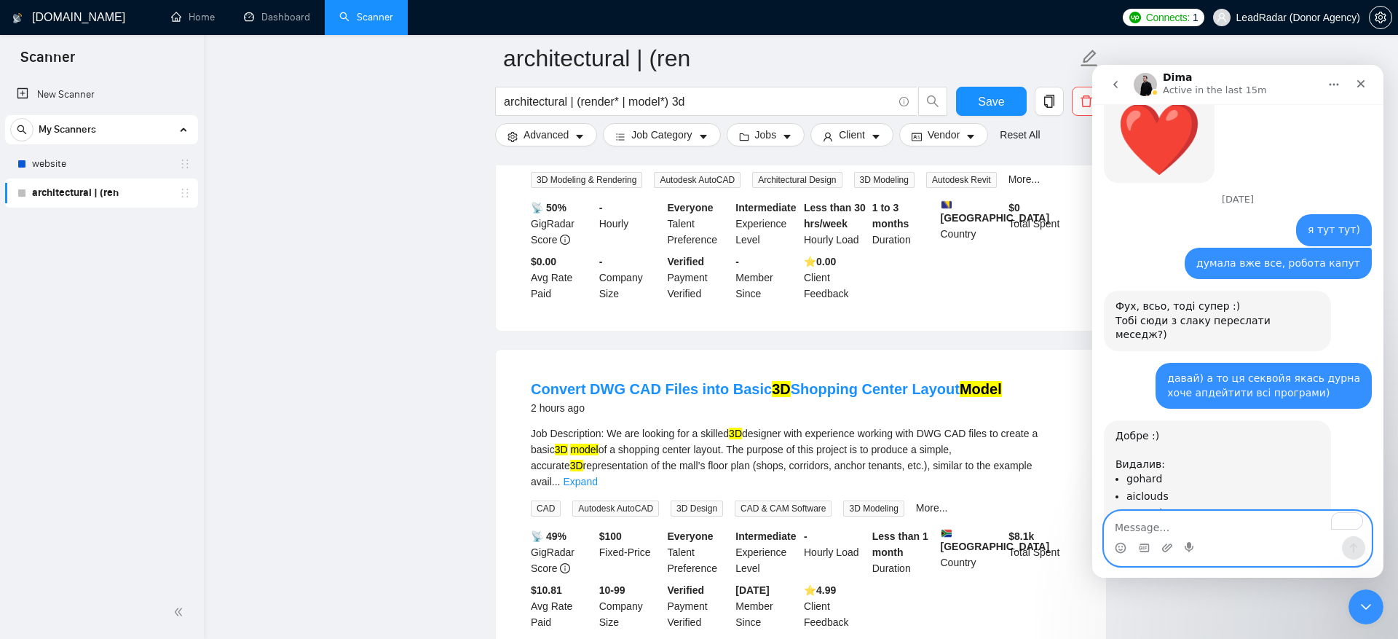
scroll to position [15331, 0]
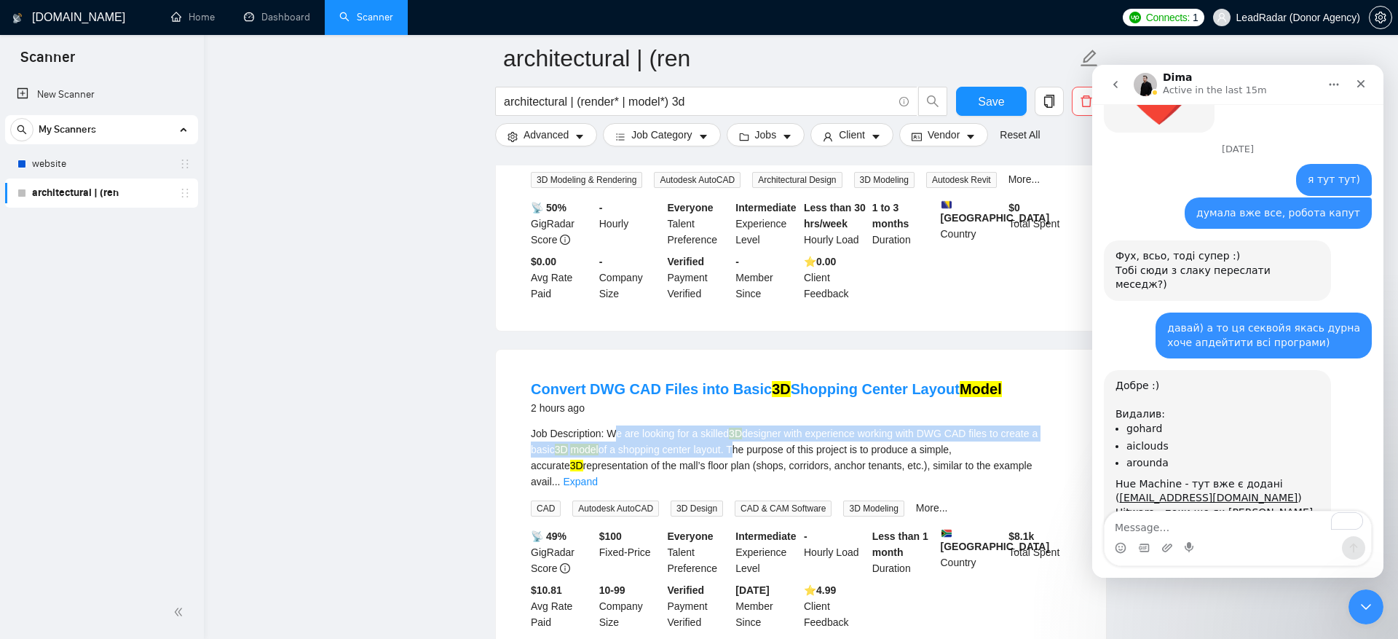
drag, startPoint x: 617, startPoint y: 438, endPoint x: 741, endPoint y: 448, distance: 124.2
click at [741, 448] on div "Job Description: We are looking for a skilled 3D designer with experience worki…" at bounding box center [801, 457] width 540 height 64
copy div "e are looking for a skilled 3D designer with experience working with DWG CAD fi…"
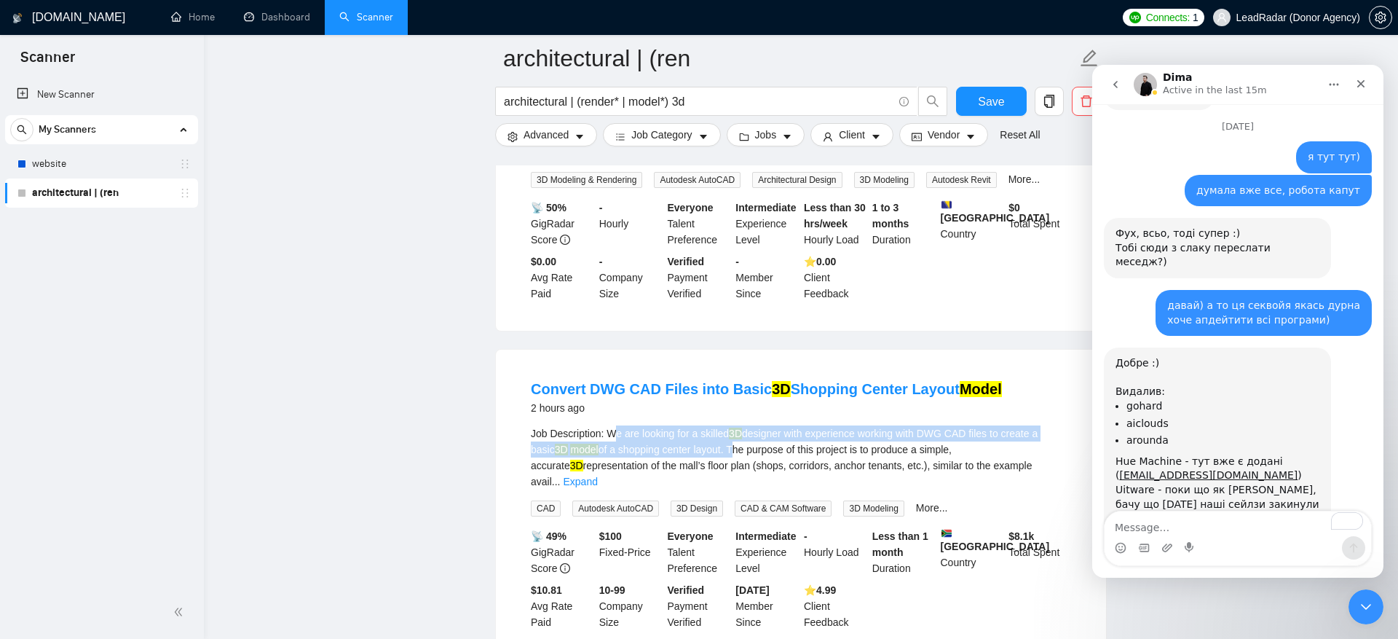
scroll to position [15412, 0]
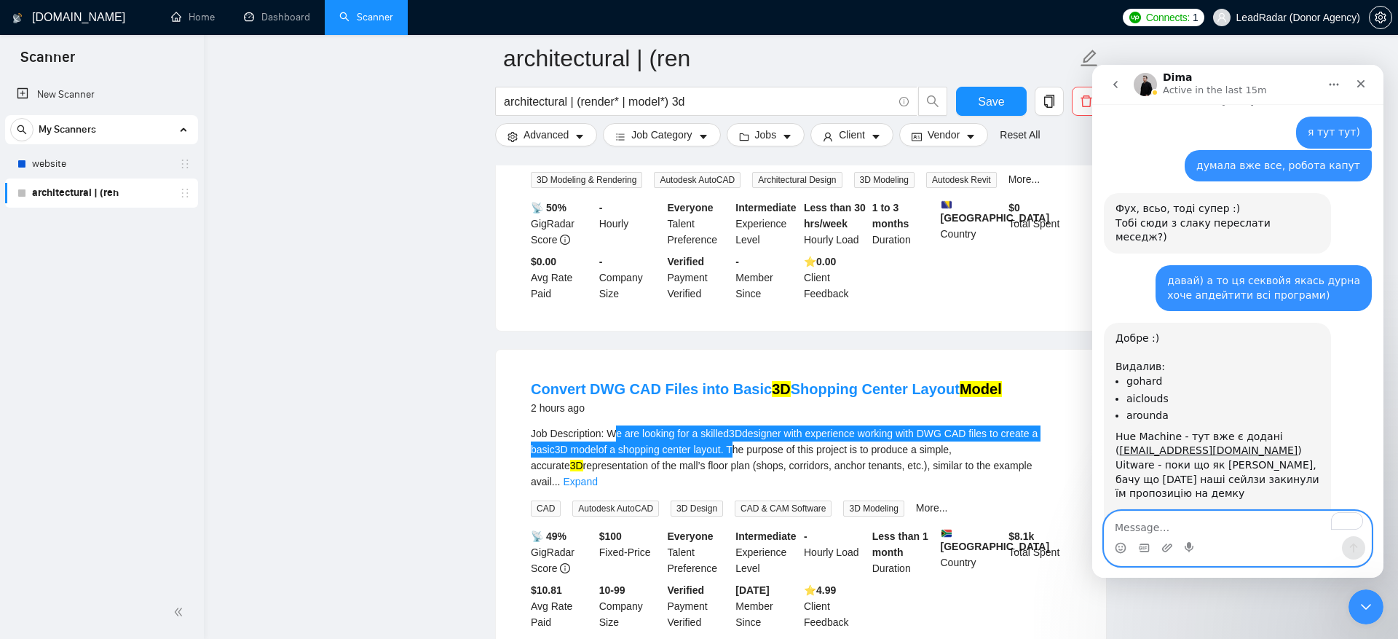
click at [1217, 526] on textarea "To enrich screen reader interactions, please activate Accessibility in Grammarl…" at bounding box center [1238, 523] width 267 height 25
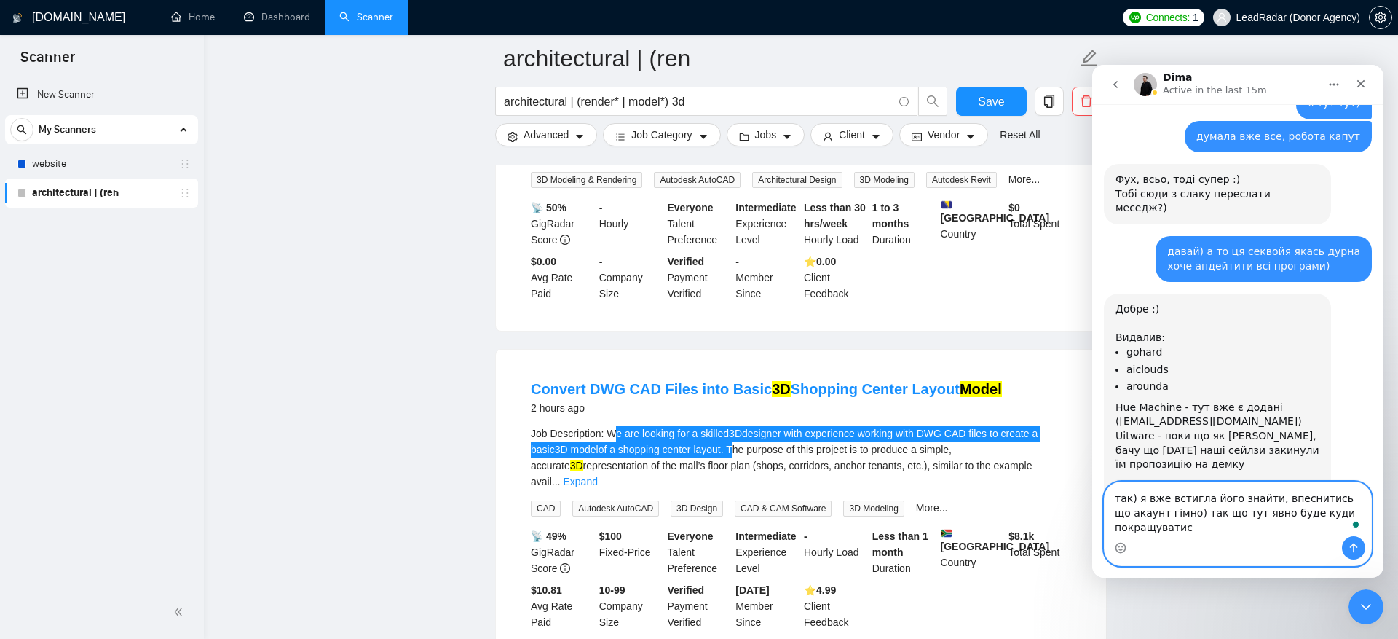
type textarea "так) я вже встигла його знайти, впеснитись що акаунт гімно) так що тут явно буд…"
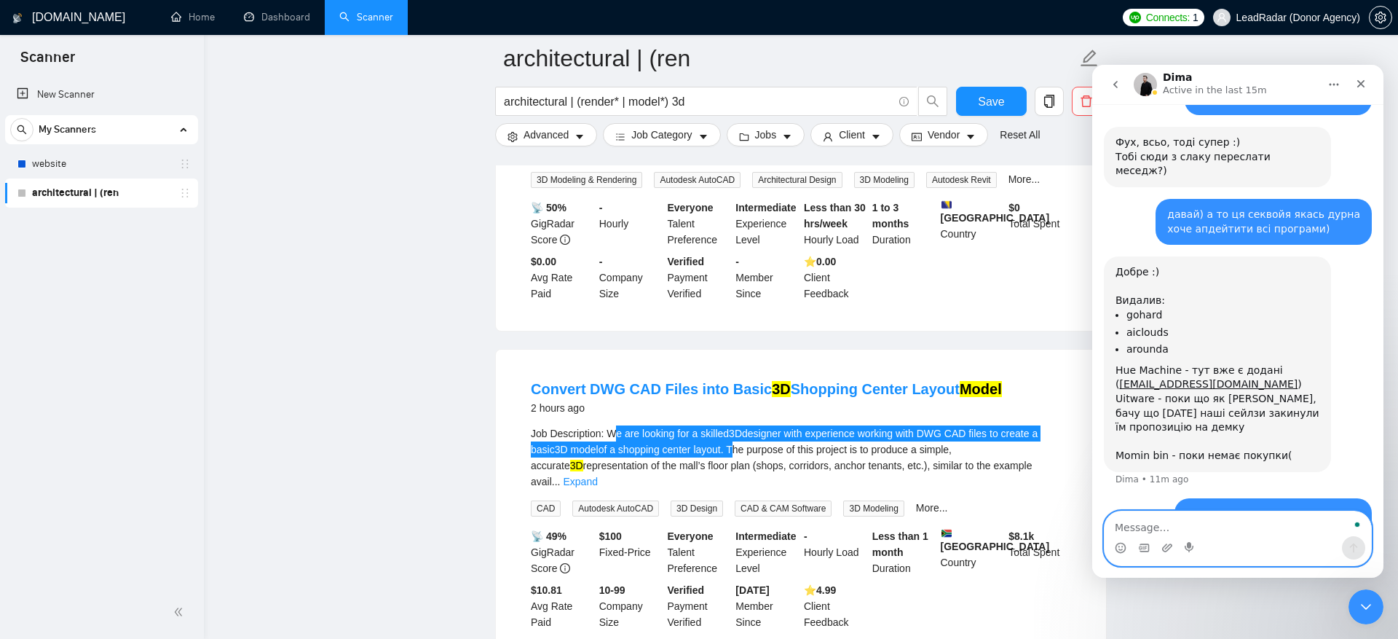
scroll to position [15484, 0]
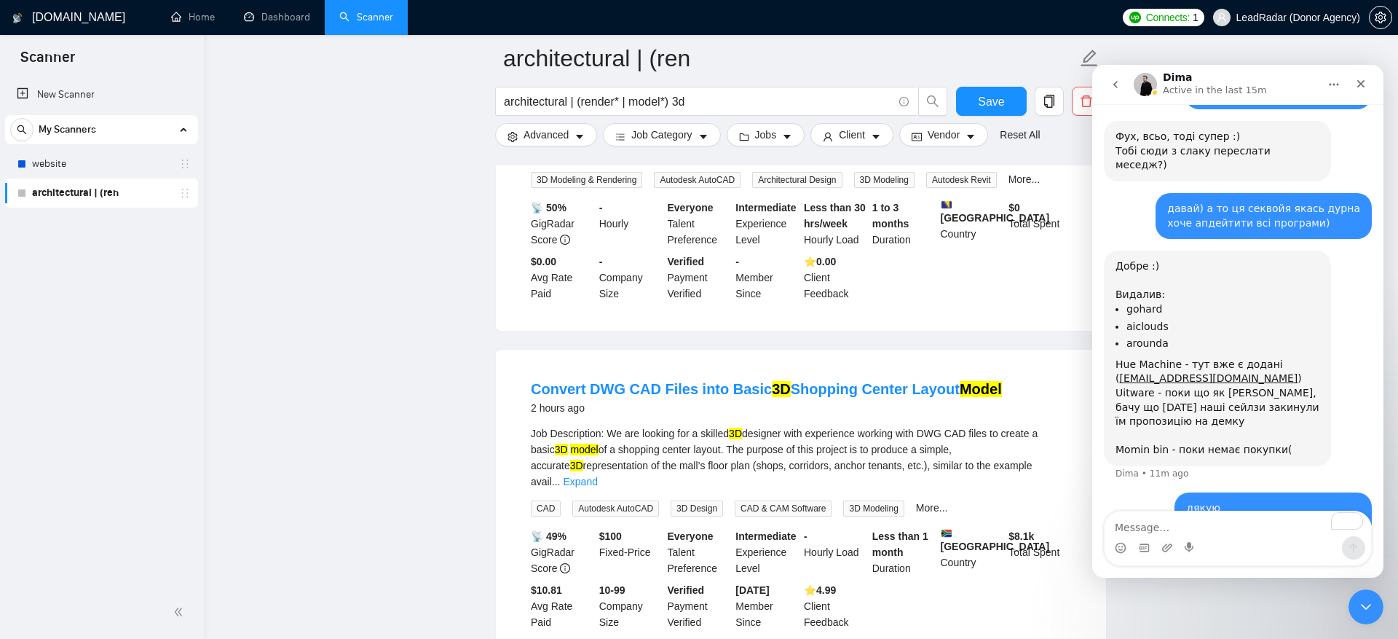
click at [434, 353] on main "architectural | (ren architectural | (render* | model*) 3d Save Advanced Job Ca…" at bounding box center [801, 266] width 1148 height 6641
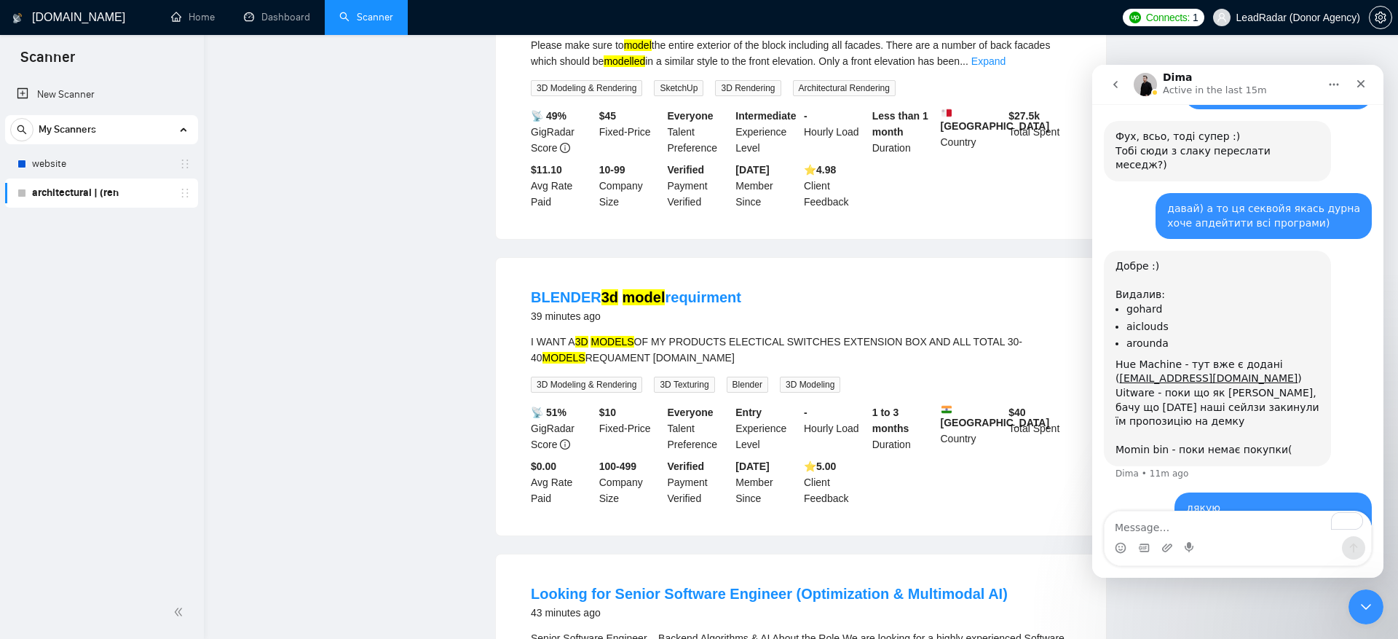
scroll to position [0, 0]
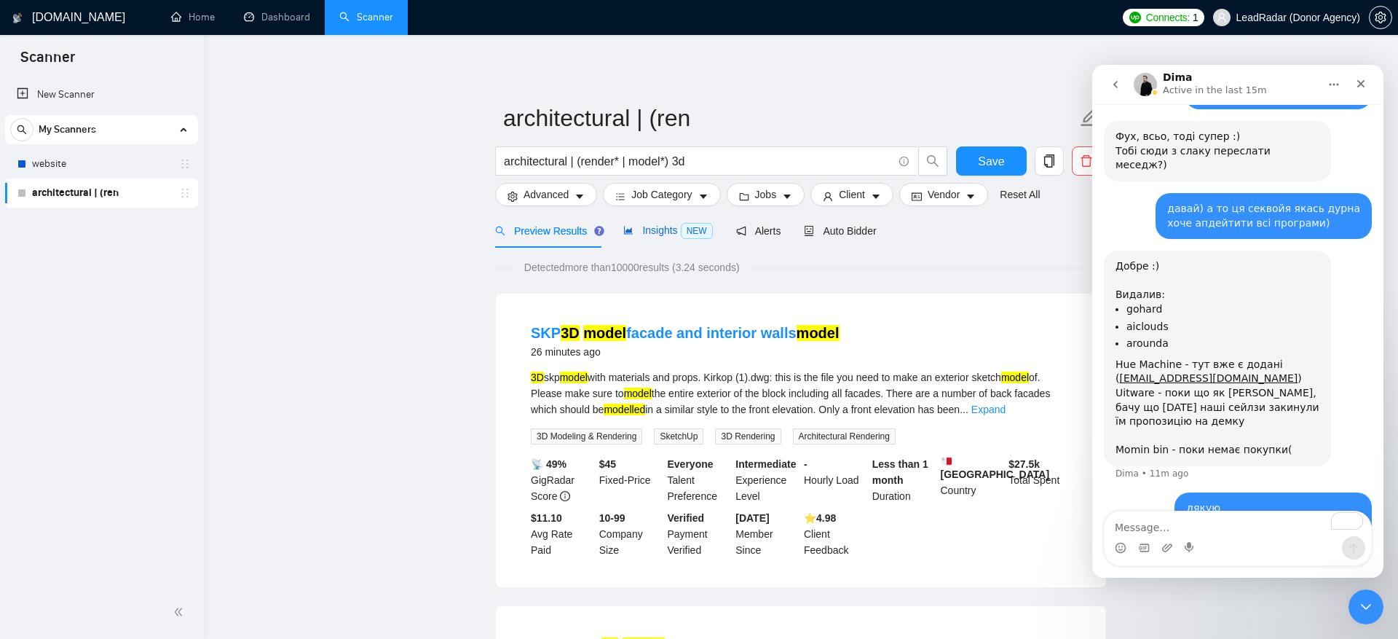
click at [653, 230] on span "Insights NEW" at bounding box center [667, 230] width 89 height 12
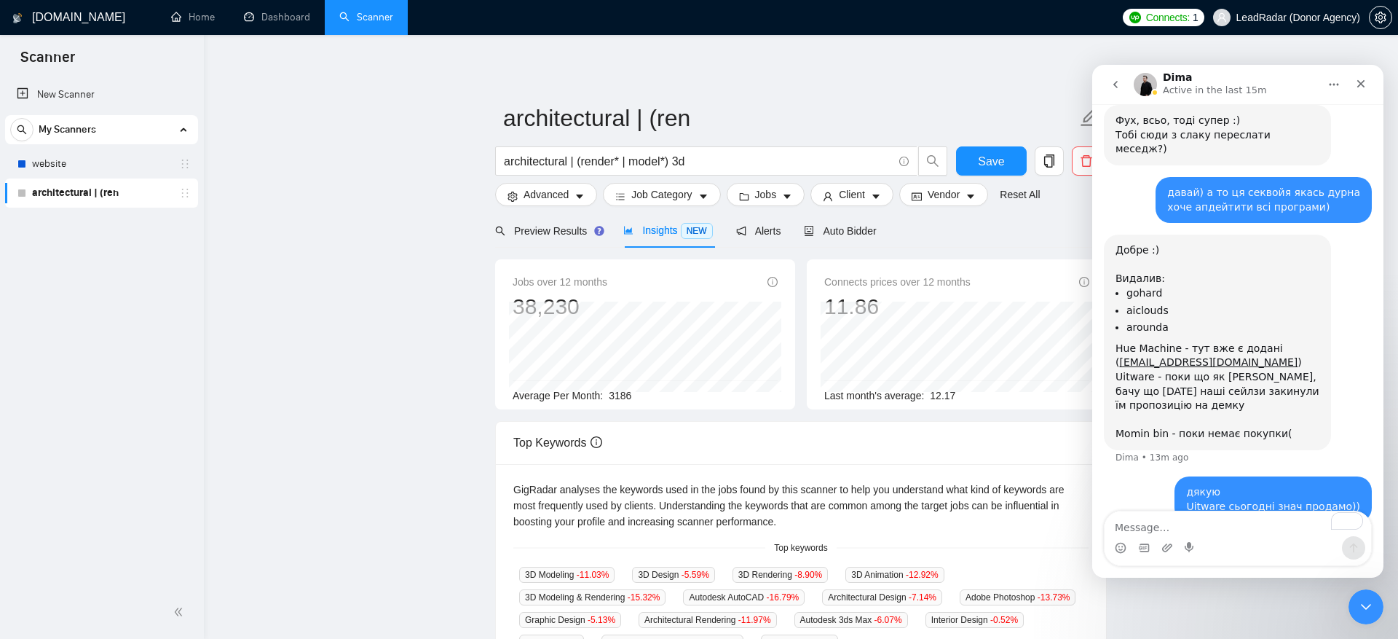
scroll to position [15618, 0]
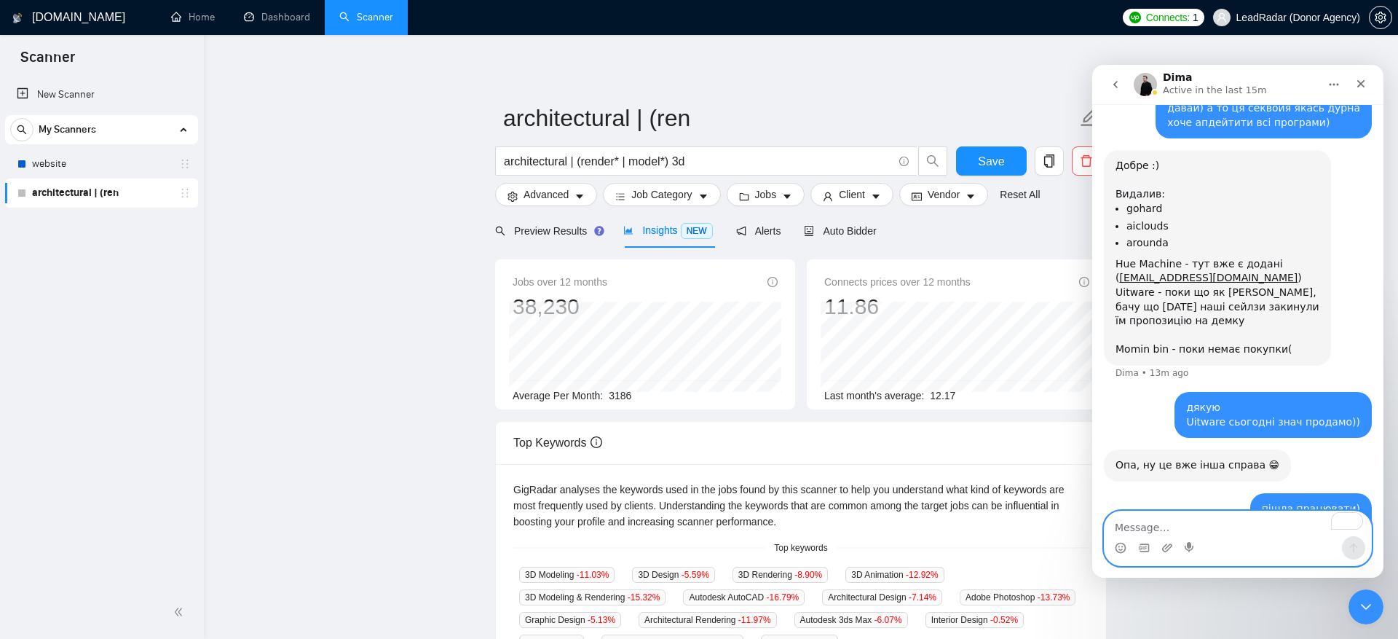
click at [1264, 530] on textarea "To enrich screen reader interactions, please activate Accessibility in Grammarl…" at bounding box center [1238, 523] width 267 height 25
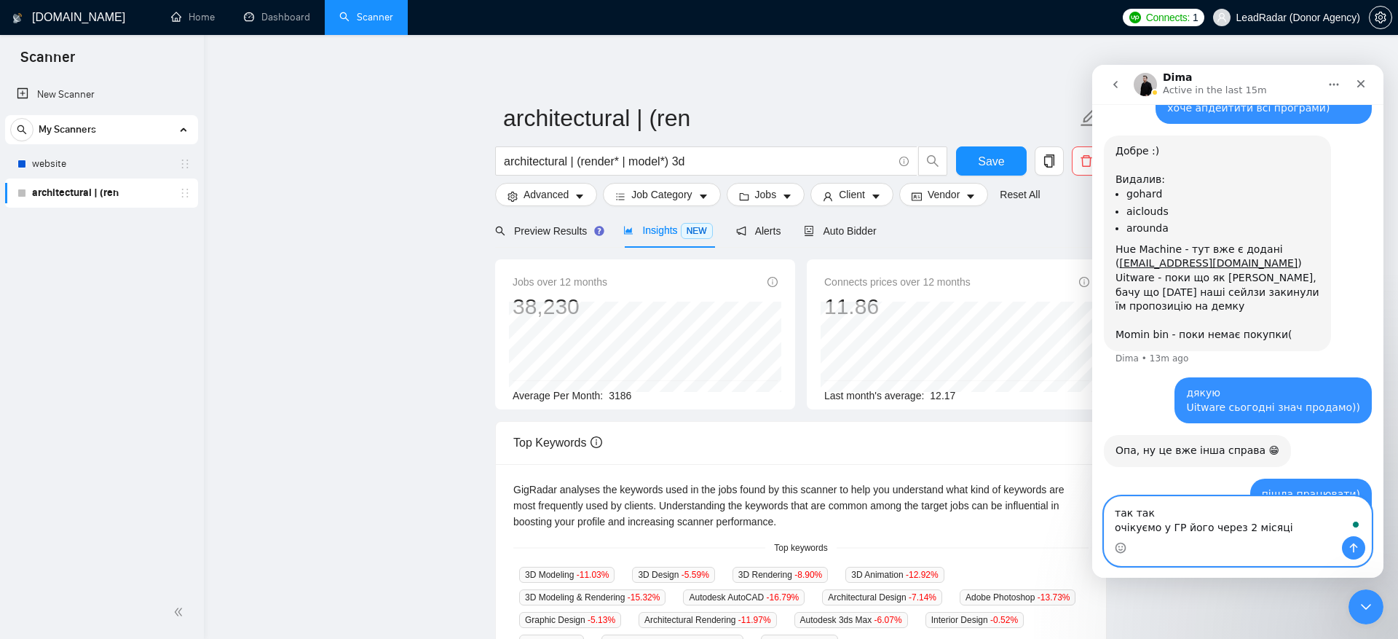
type textarea "так так очікуємо у ГР його через 2 місяці)"
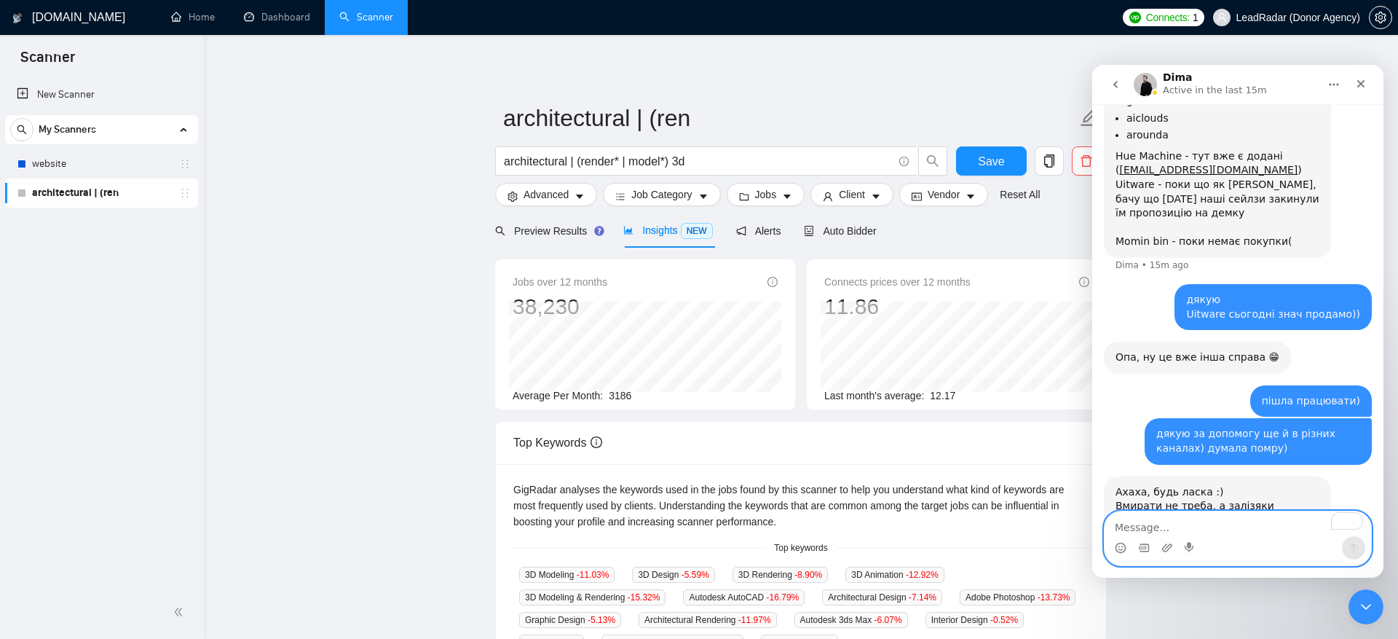
scroll to position [15777, 0]
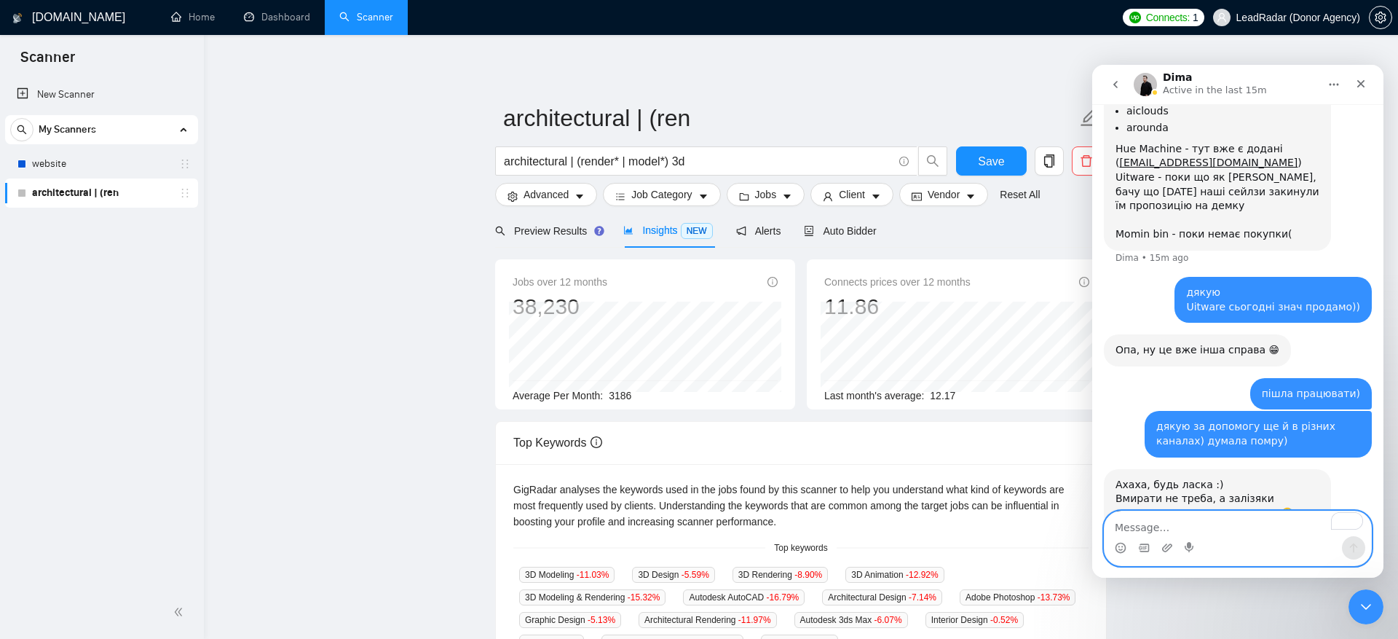
click at [1218, 518] on textarea "To enrich screen reader interactions, please activate Accessibility in Grammarl…" at bounding box center [1238, 523] width 267 height 25
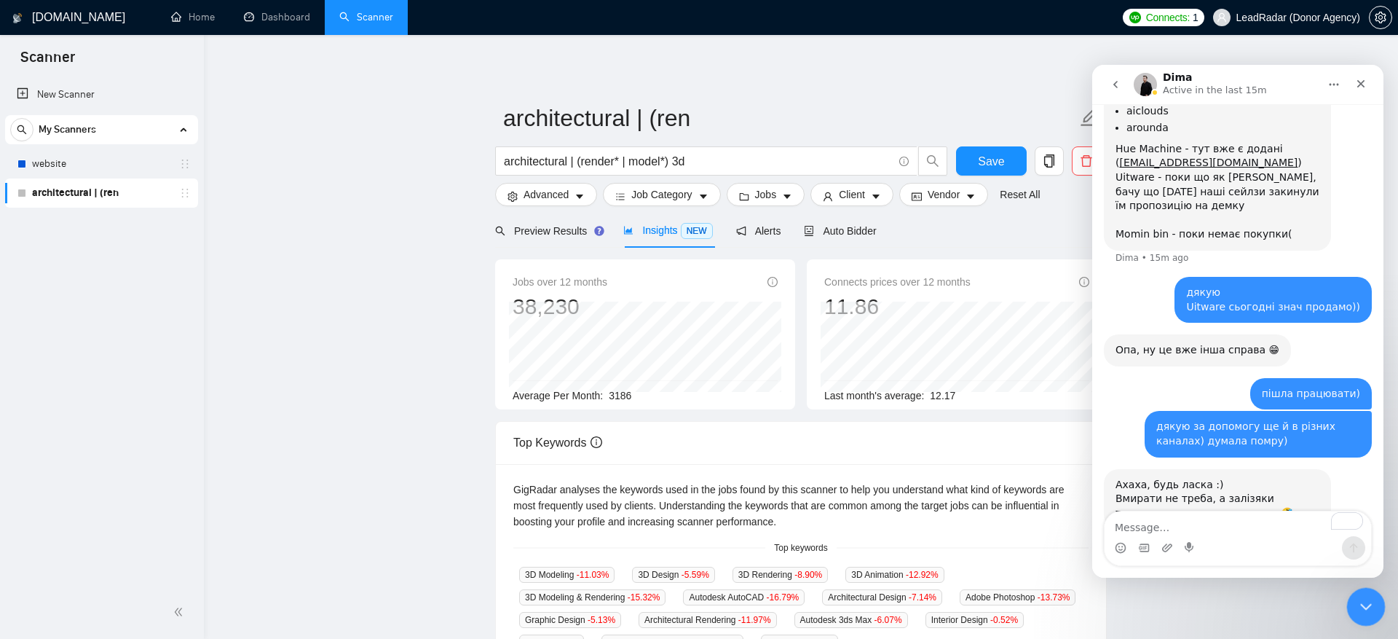
click at [1367, 610] on icon "Close Intercom Messenger" at bounding box center [1363, 604] width 17 height 17
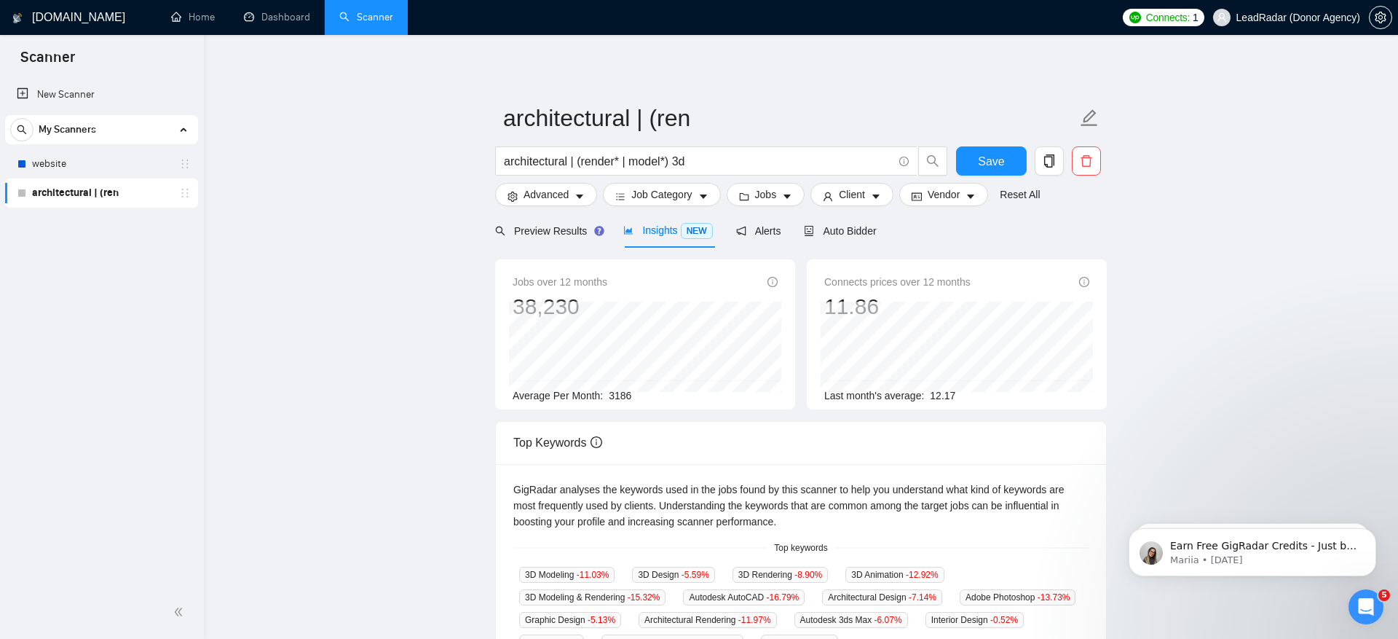
scroll to position [15762, 0]
click at [223, 363] on div "[DOMAIN_NAME] Home Dashboard Scanner Connects: 1 LeadRadar (Donor Agency) archi…" at bounding box center [801, 581] width 1194 height 1163
click at [647, 194] on span "Job Category" at bounding box center [661, 194] width 60 height 16
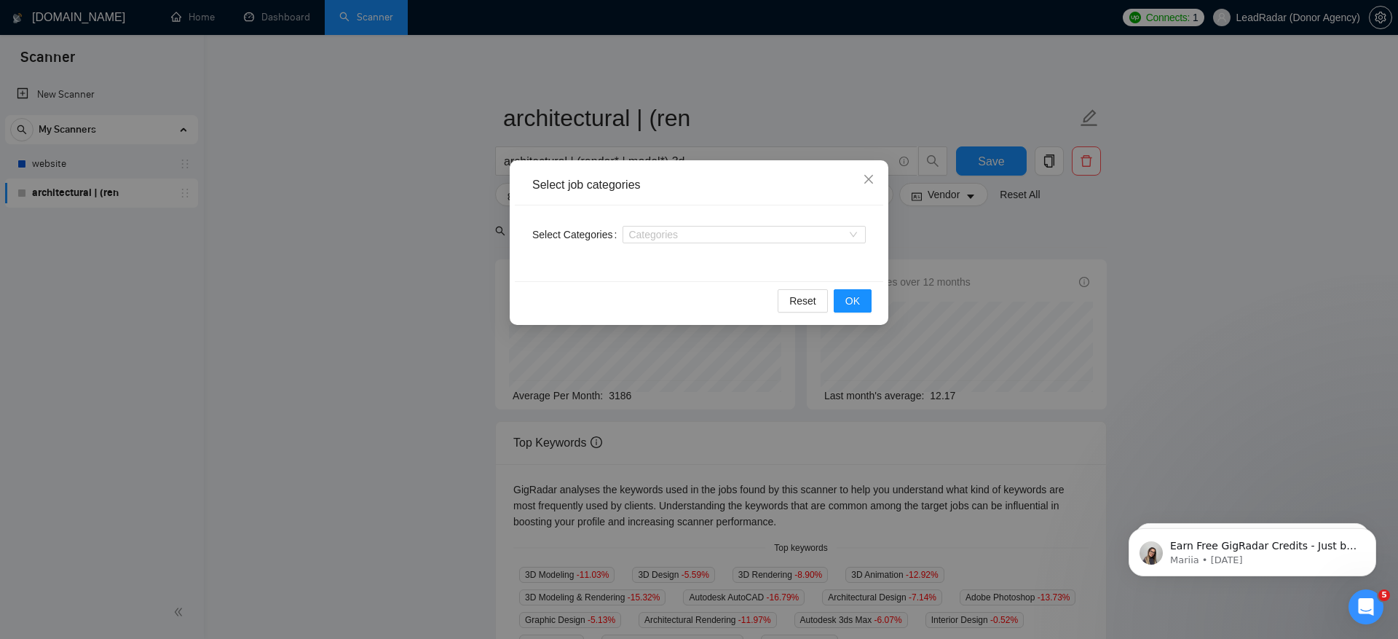
drag, startPoint x: 363, startPoint y: 326, endPoint x: 371, endPoint y: 326, distance: 8.0
click at [363, 326] on div "Select job categories Select Categories Categories Reset OK" at bounding box center [699, 319] width 1398 height 639
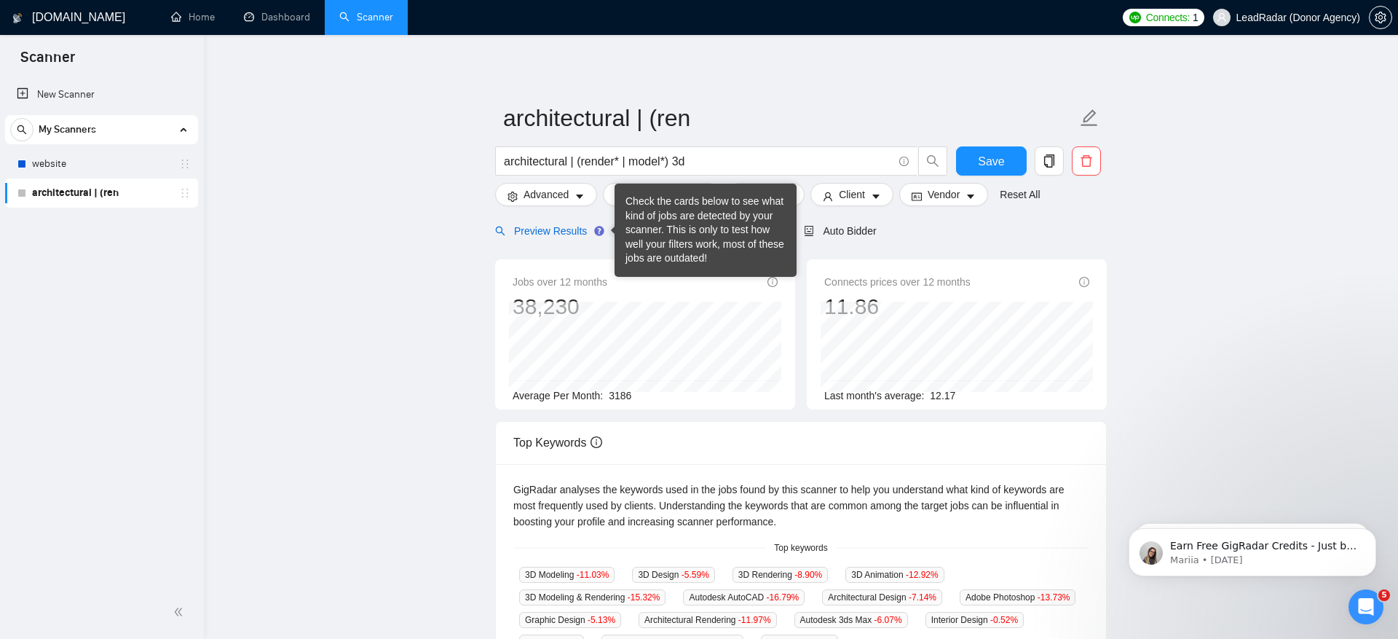
click at [576, 234] on span "Preview Results" at bounding box center [547, 231] width 105 height 12
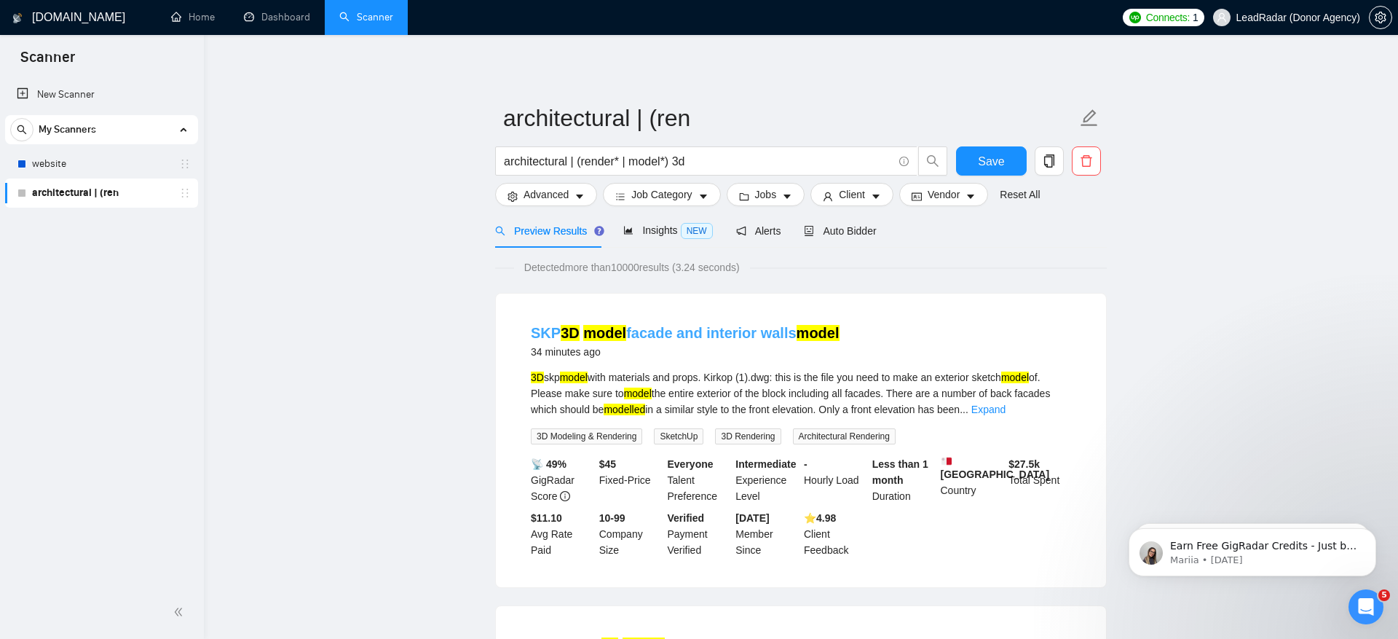
click at [684, 332] on link "SKP 3D model facade and interior walls model" at bounding box center [685, 333] width 309 height 16
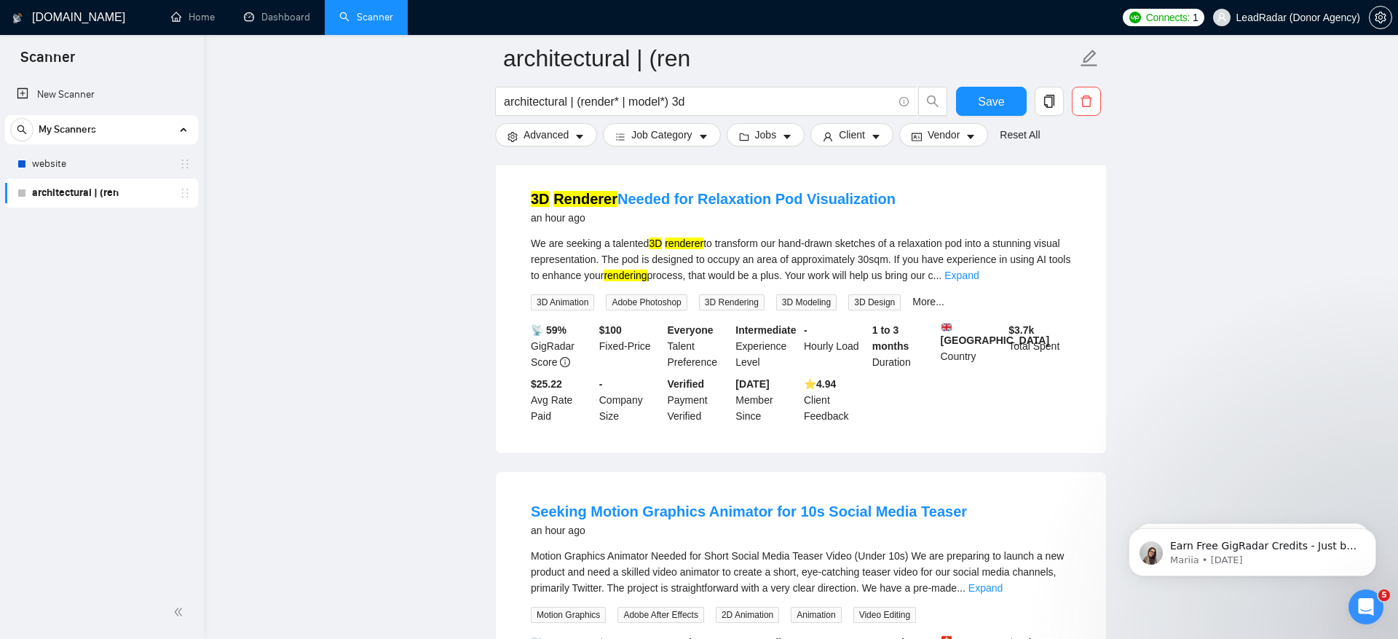
scroll to position [2038, 0]
click at [793, 189] on link "3D Renderer Needed for Relaxation Pod Visualization" at bounding box center [713, 197] width 365 height 16
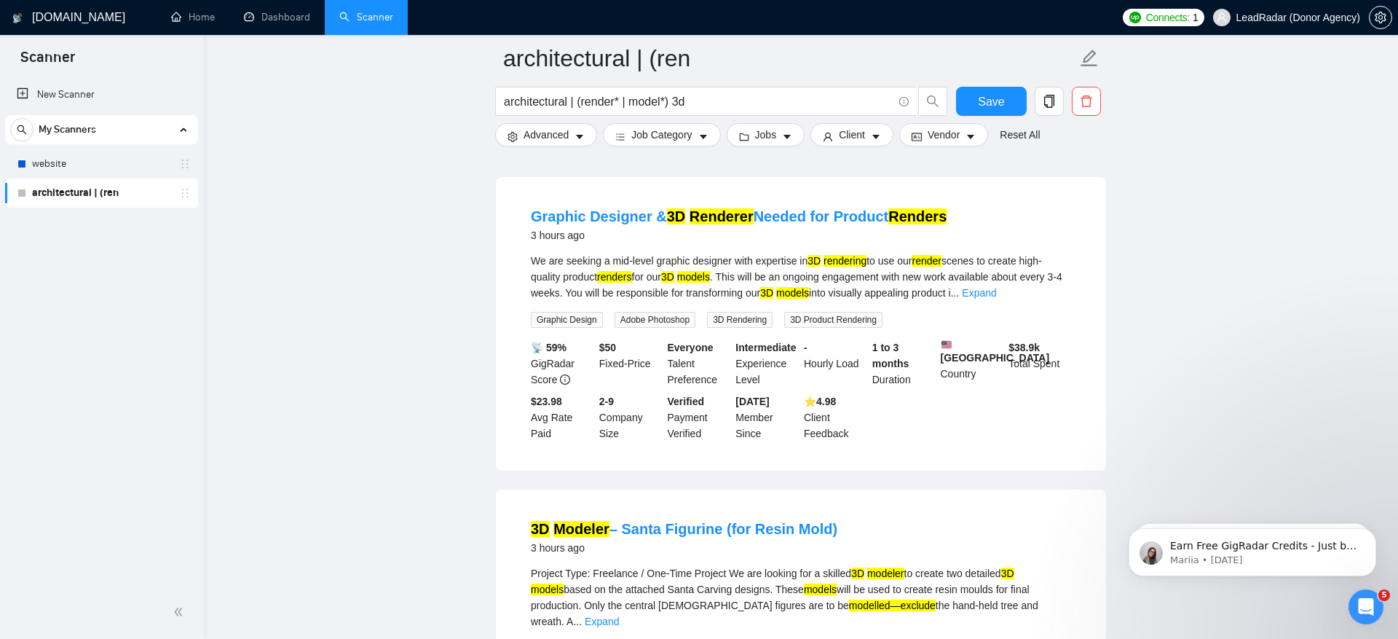
scroll to position [4942, 0]
